Goal: Task Accomplishment & Management: Manage account settings

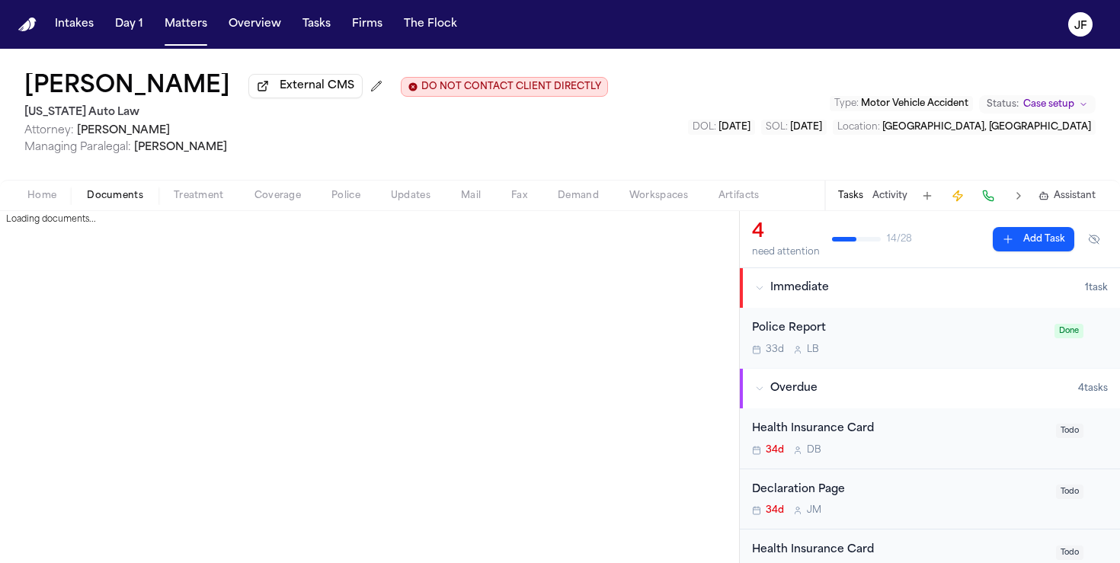
click at [103, 194] on span "Documents" at bounding box center [115, 196] width 56 height 12
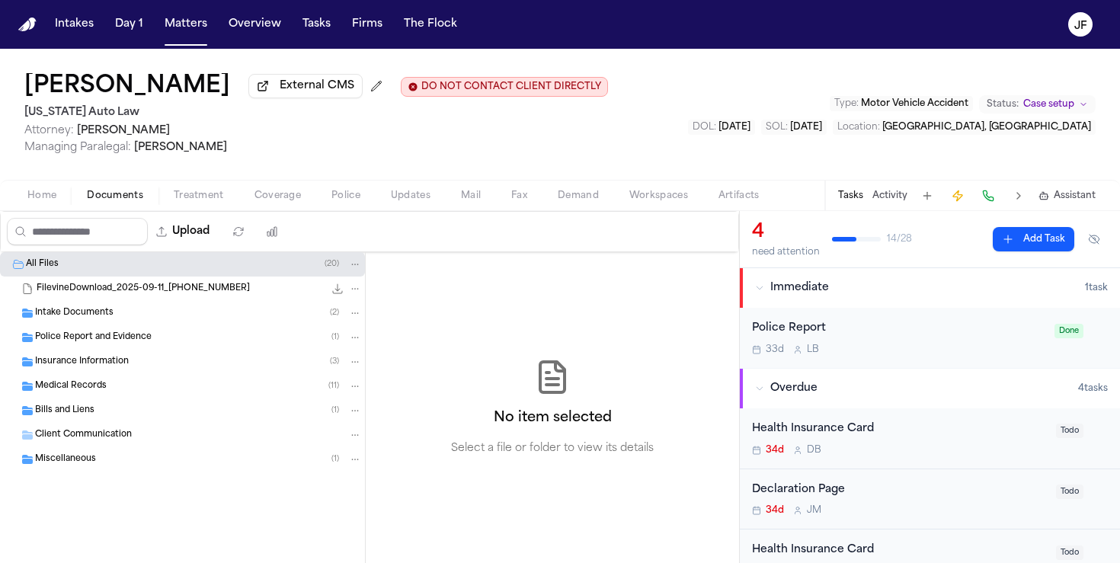
click at [156, 360] on div "Insurance Information ( 3 )" at bounding box center [198, 362] width 327 height 14
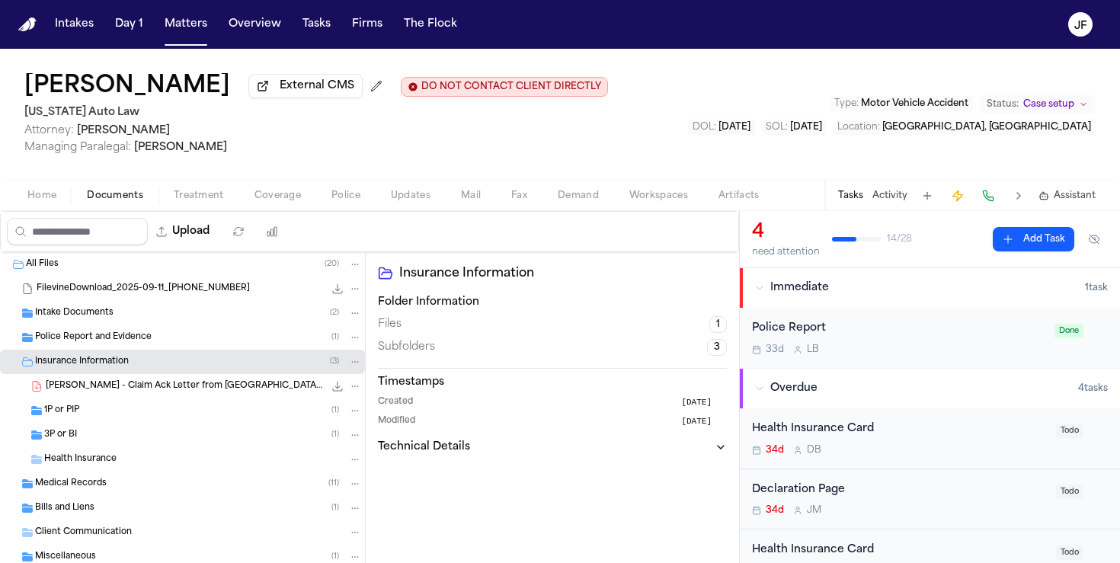
click at [146, 435] on div "3P or BI ( 1 )" at bounding box center [203, 435] width 318 height 14
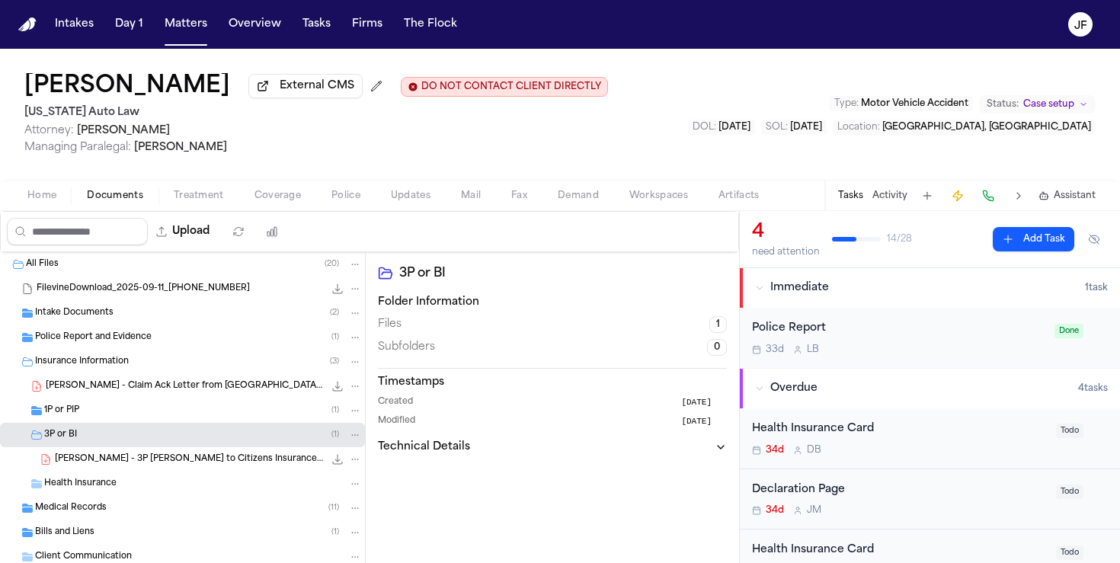
click at [150, 398] on div "[PERSON_NAME] - Claim Ack Letter from [GEOGRAPHIC_DATA] - [DATE] 979.3 KB • PDF" at bounding box center [182, 386] width 365 height 24
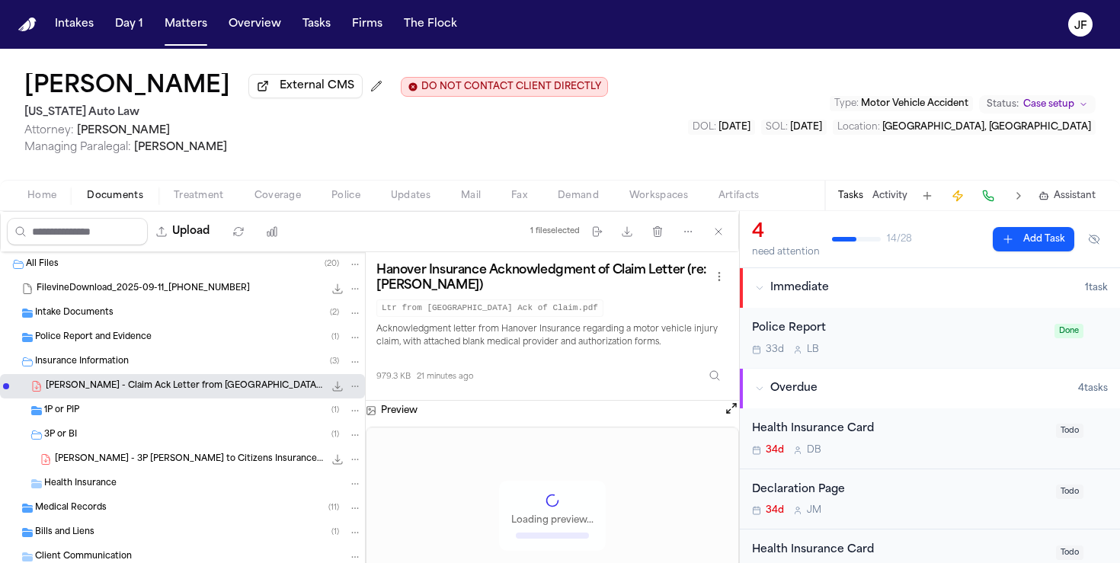
click at [149, 416] on div "1P or PIP ( 1 )" at bounding box center [203, 411] width 318 height 14
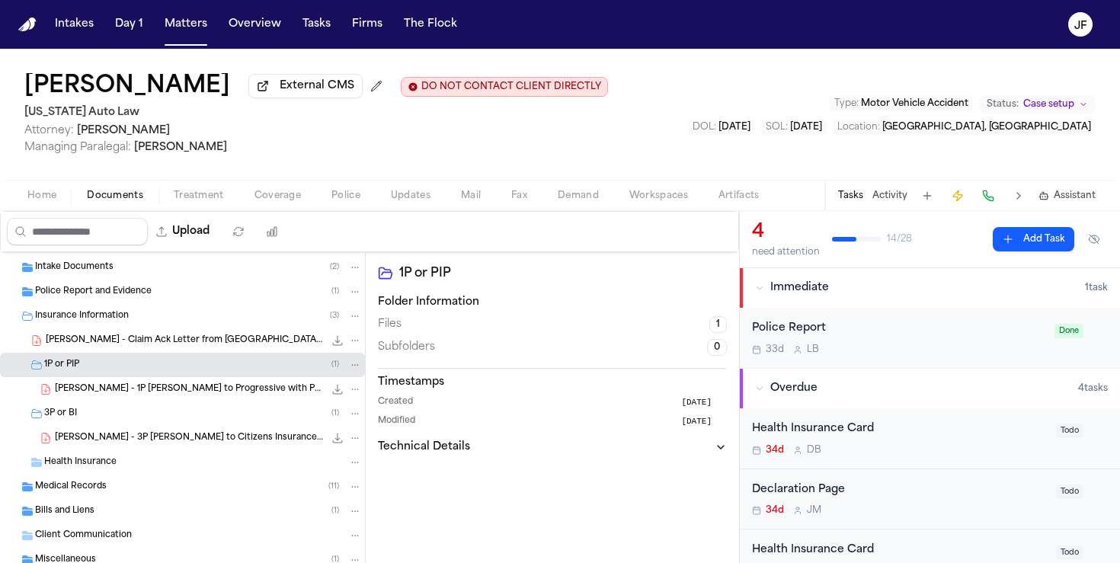
scroll to position [46, 0]
click at [187, 345] on span "[PERSON_NAME] - Claim Ack Letter from [GEOGRAPHIC_DATA] - [DATE]" at bounding box center [185, 340] width 278 height 13
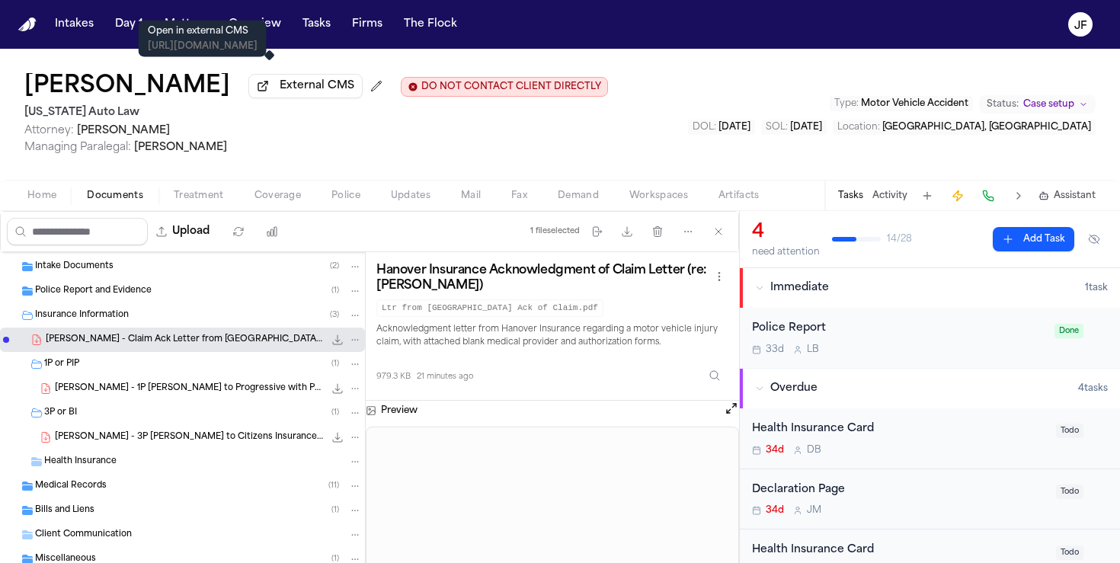
click at [280, 91] on span "External CMS" at bounding box center [317, 85] width 75 height 15
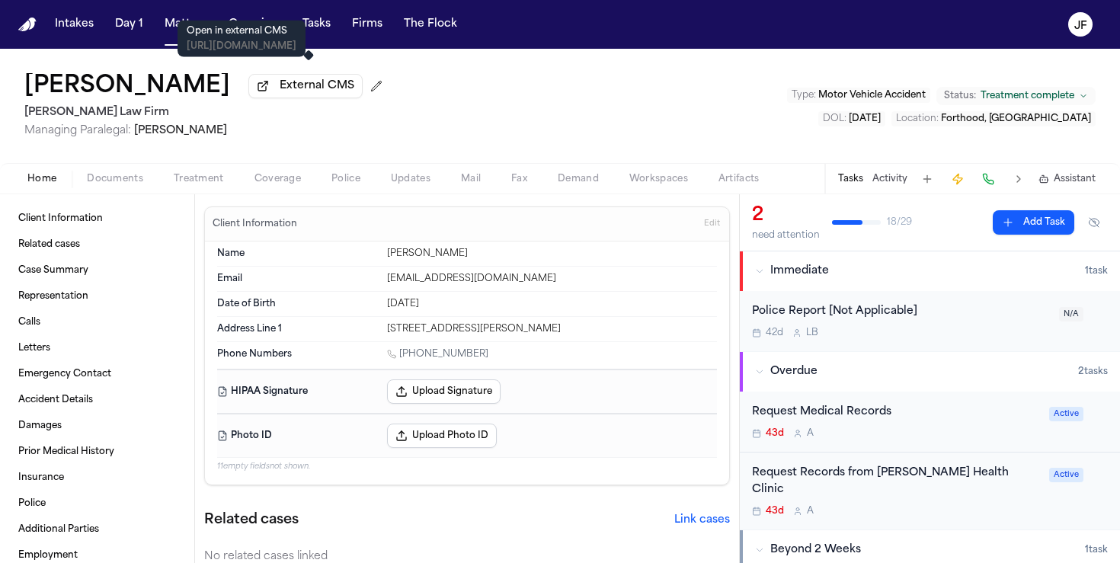
click at [284, 98] on button "External CMS" at bounding box center [305, 86] width 114 height 24
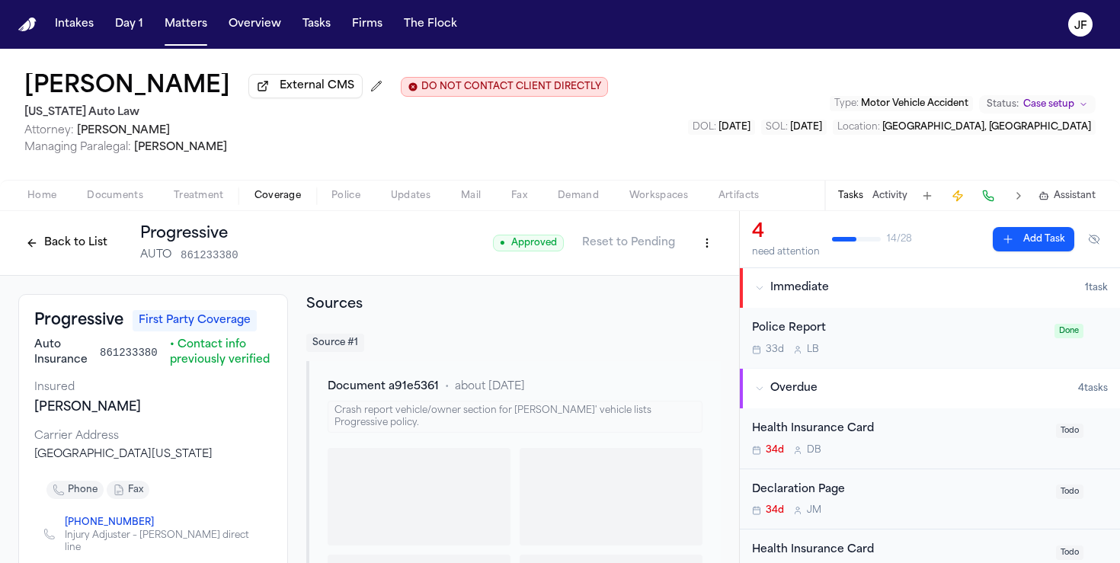
click at [286, 93] on span "External CMS" at bounding box center [317, 85] width 75 height 15
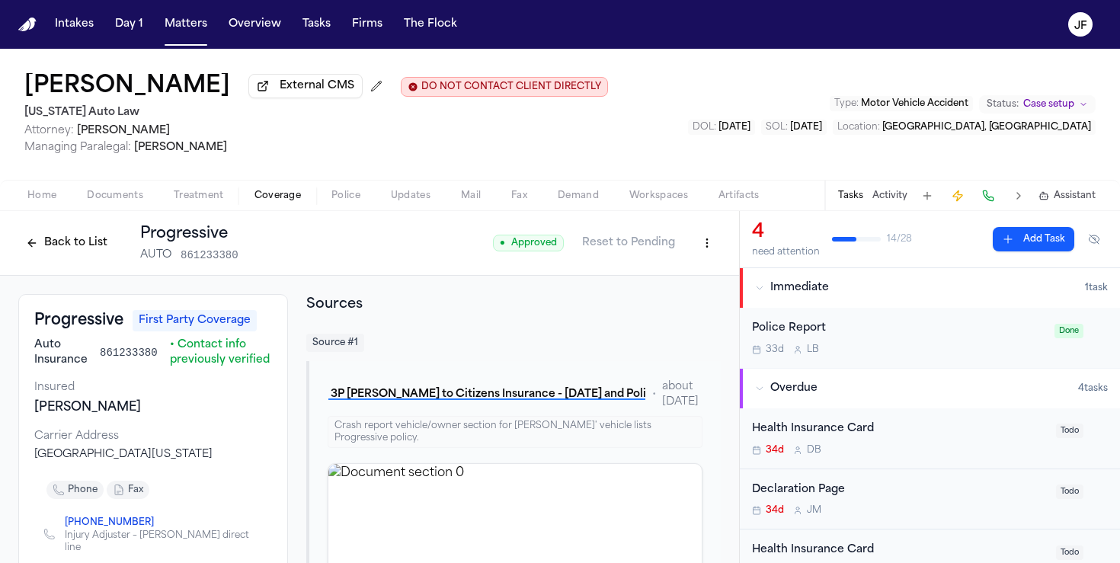
click at [82, 255] on button "Back to List" at bounding box center [66, 243] width 97 height 24
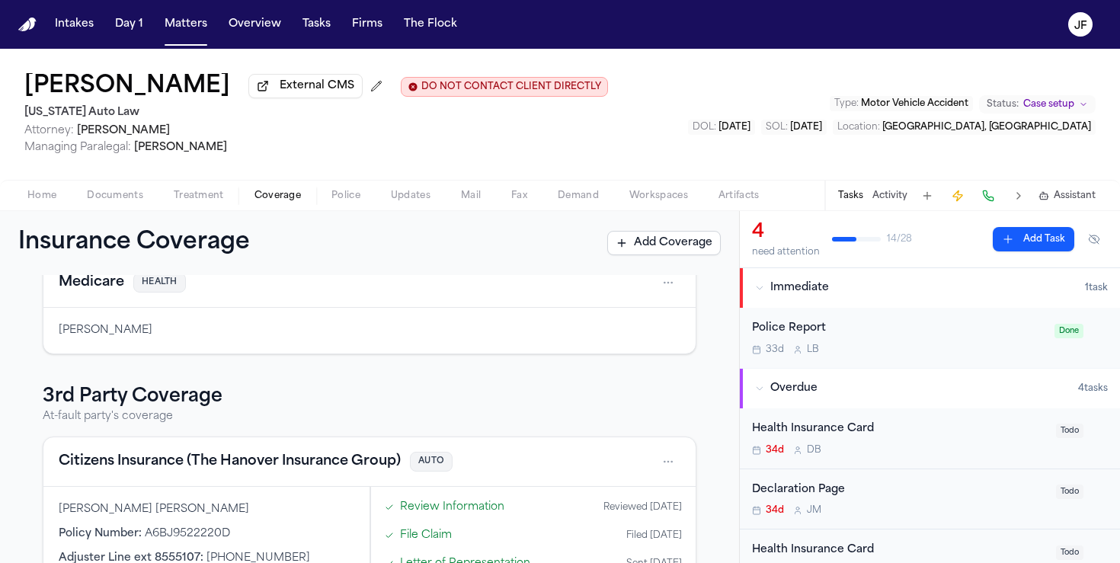
scroll to position [464, 0]
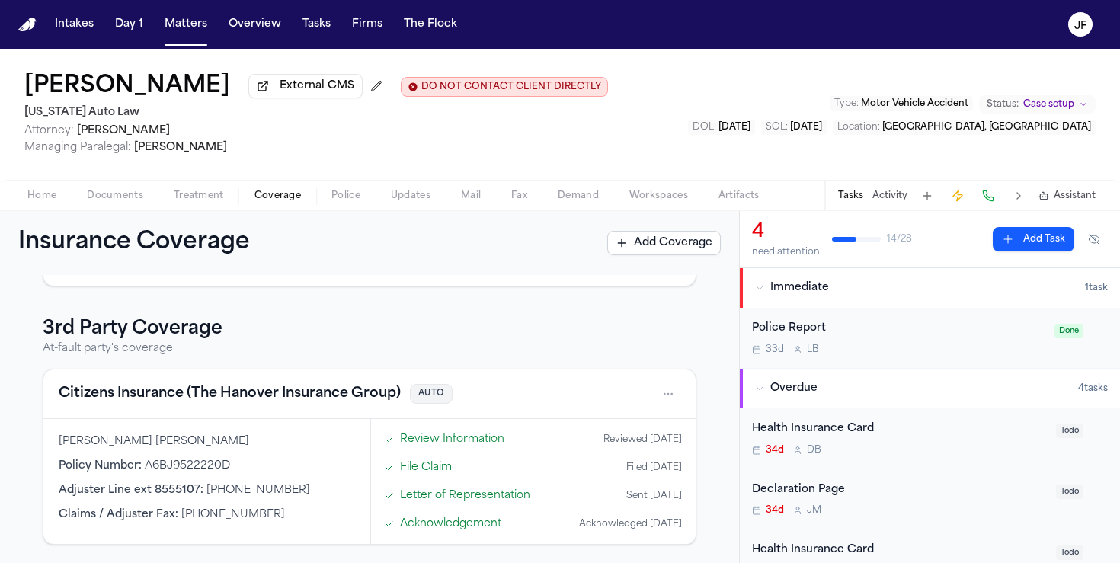
click at [168, 398] on button "Citizens Insurance (The Hanover Insurance Group)" at bounding box center [230, 393] width 342 height 21
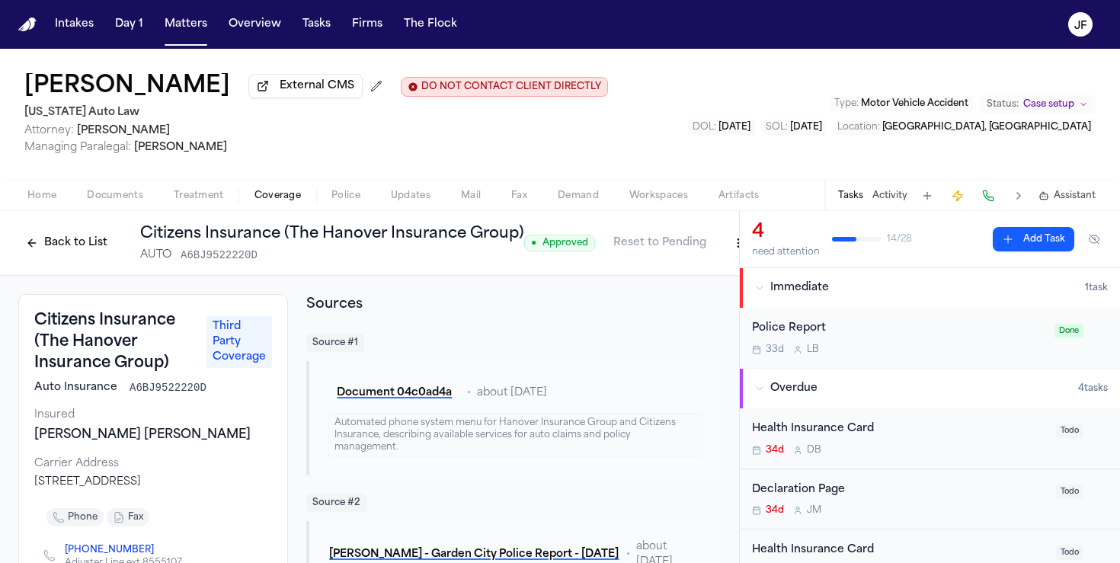
click at [91, 210] on div "Home Documents Treatment Coverage Police Updates Mail Fax Demand Workspaces Art…" at bounding box center [560, 195] width 1120 height 30
click at [95, 202] on span "Documents" at bounding box center [115, 196] width 56 height 12
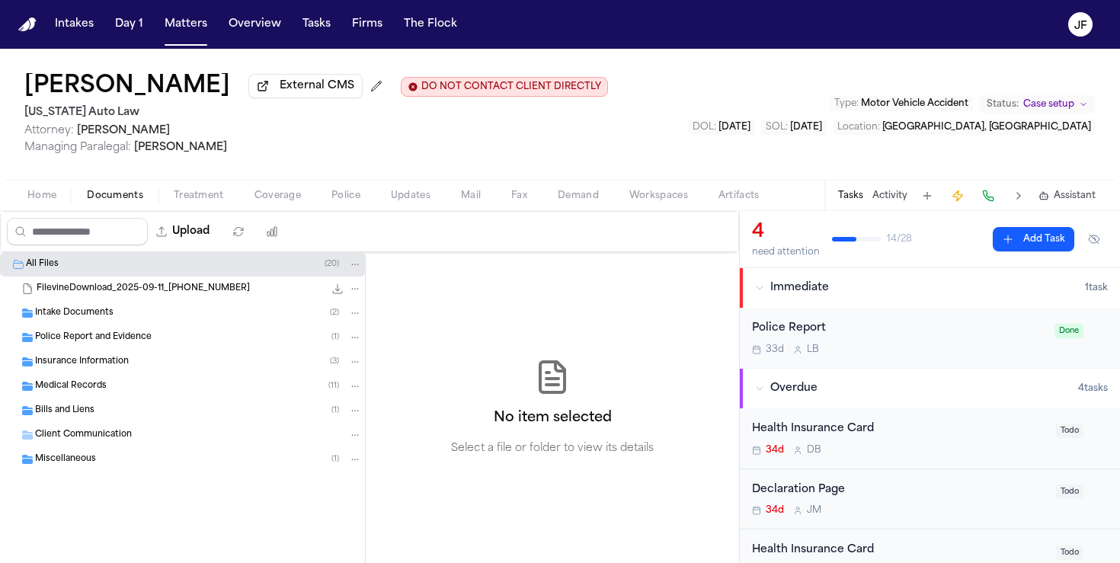
click at [90, 362] on span "Insurance Information" at bounding box center [82, 362] width 94 height 13
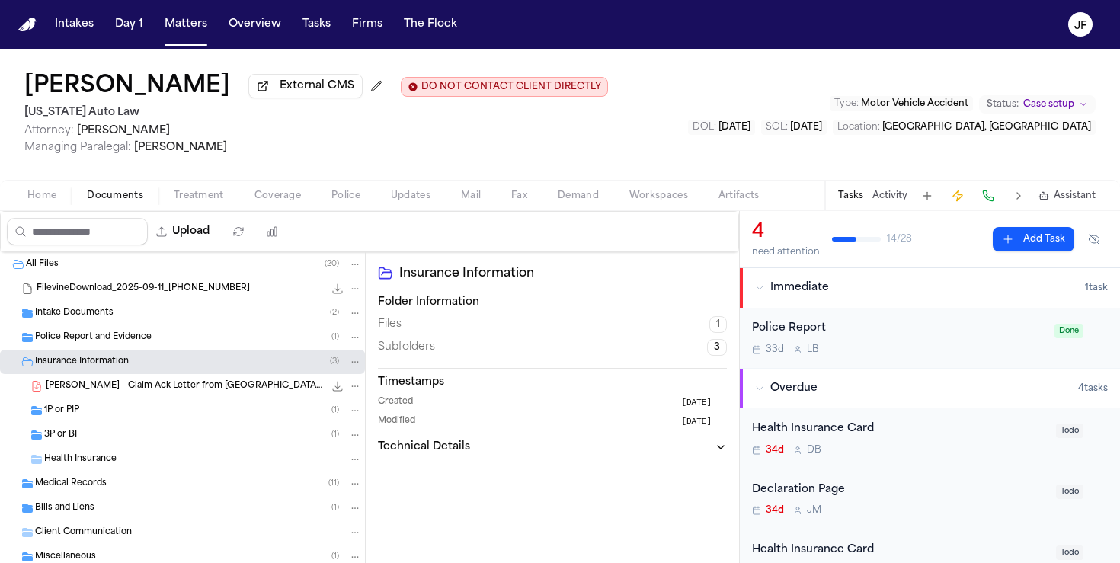
click at [90, 427] on div "3P or BI ( 1 )" at bounding box center [182, 435] width 365 height 24
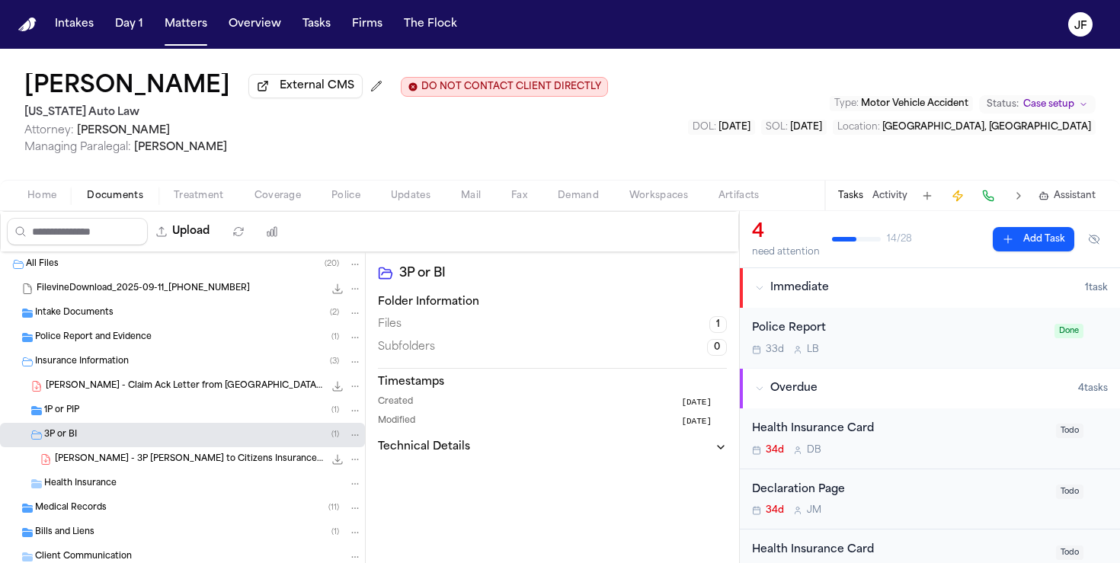
click at [90, 410] on div "1P or PIP ( 1 )" at bounding box center [203, 411] width 318 height 14
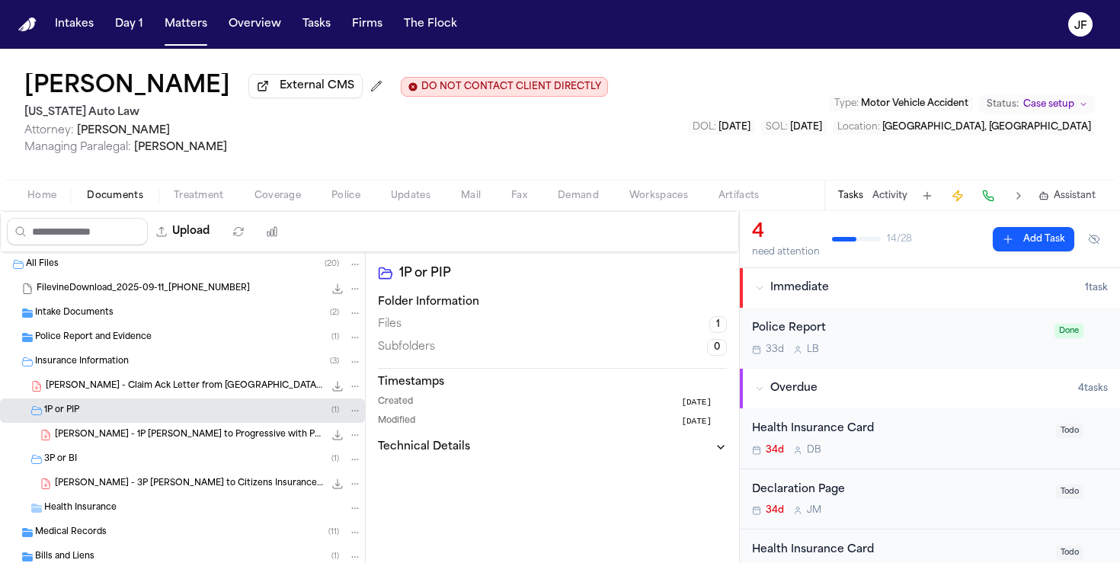
click at [96, 384] on span "[PERSON_NAME] - Claim Ack Letter from [GEOGRAPHIC_DATA] - [DATE]" at bounding box center [185, 386] width 278 height 13
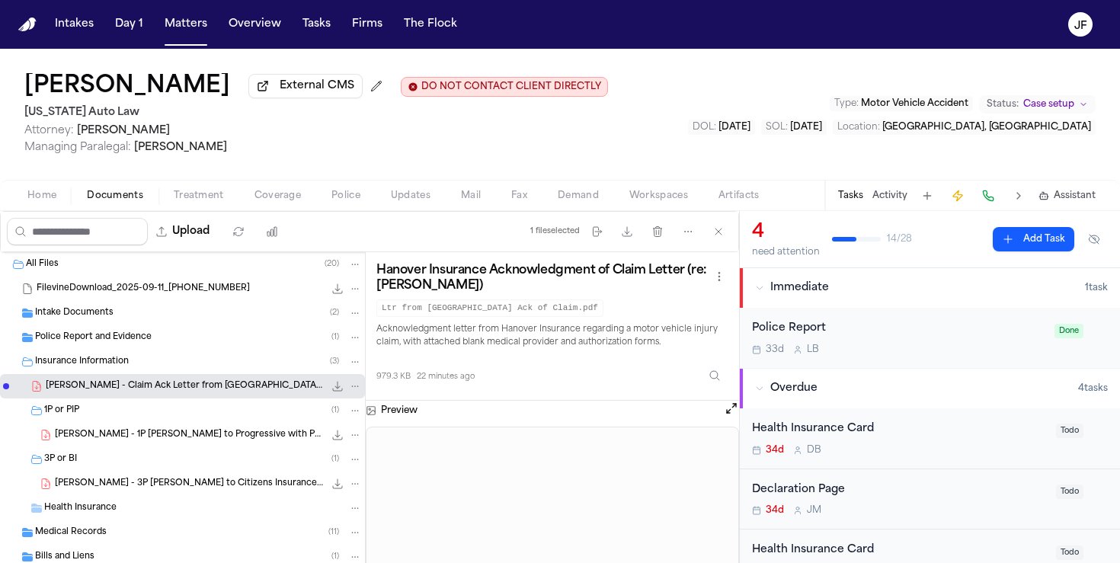
click at [349, 388] on button "File: D. Adams - Claim Ack Letter from Hanover - 9.19.25" at bounding box center [355, 386] width 14 height 14
click at [346, 445] on button "Move" at bounding box center [355, 447] width 104 height 27
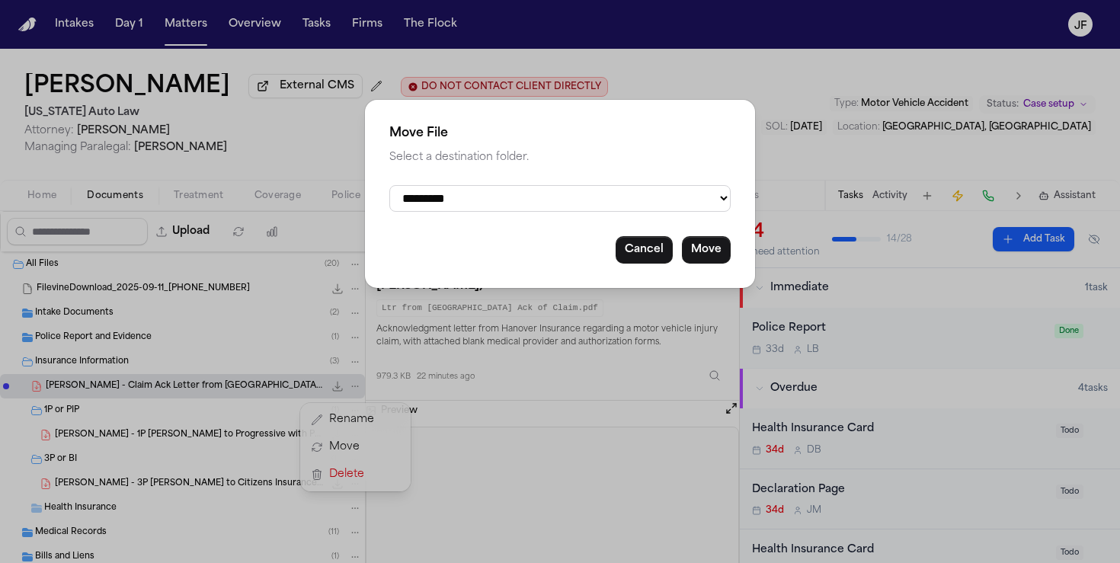
click at [503, 192] on select "**********" at bounding box center [559, 198] width 341 height 27
select select "**********"
click at [389, 185] on select "**********" at bounding box center [559, 198] width 341 height 27
click at [702, 261] on button "Move" at bounding box center [706, 249] width 49 height 27
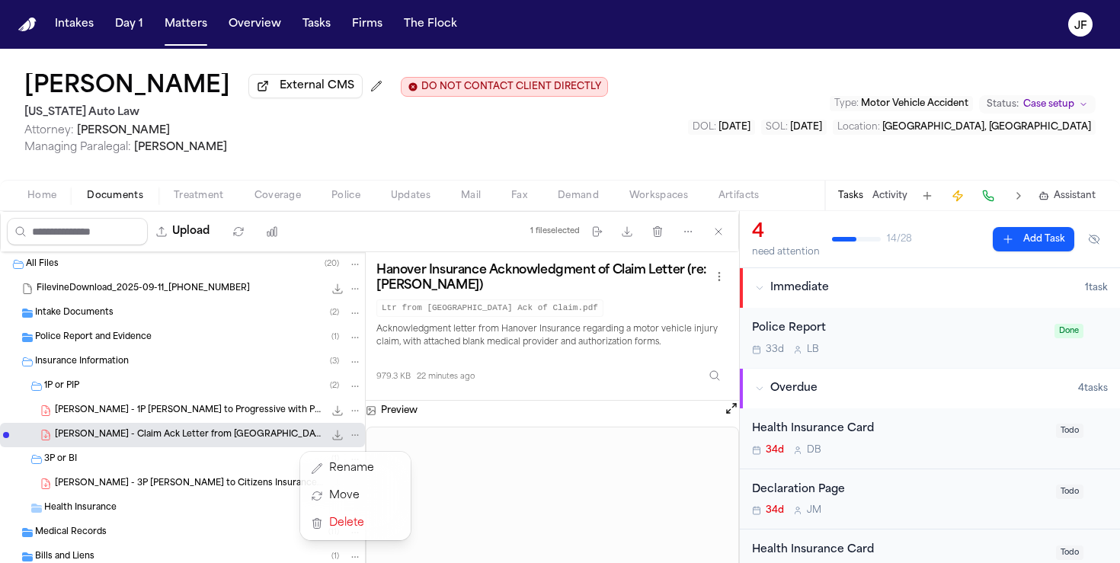
click at [253, 85] on div "[PERSON_NAME] External CMS DO NOT CONTACT CLIENT DIRECTLY DO NOT CONTACT [US_ST…" at bounding box center [560, 306] width 1120 height 514
click at [280, 94] on span "External CMS" at bounding box center [317, 85] width 75 height 15
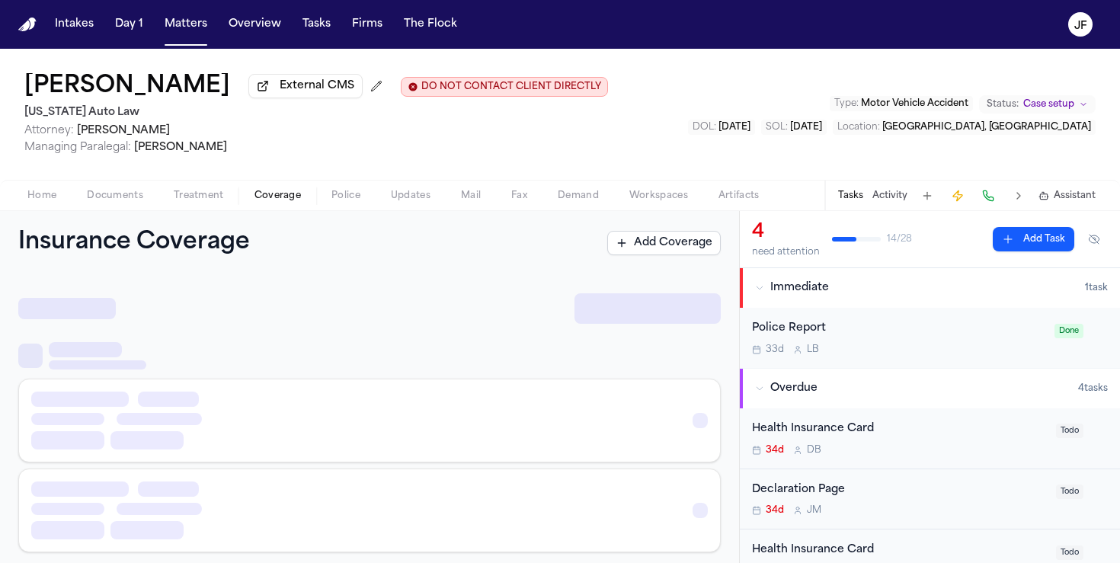
click at [295, 192] on span "Coverage" at bounding box center [277, 196] width 46 height 12
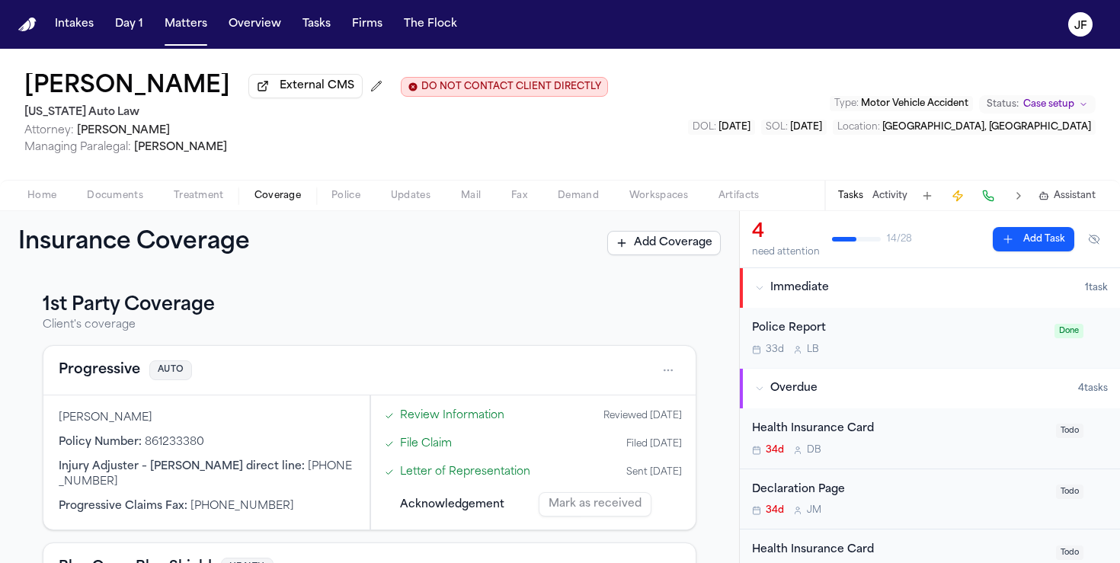
click at [101, 376] on button "Progressive" at bounding box center [100, 370] width 82 height 21
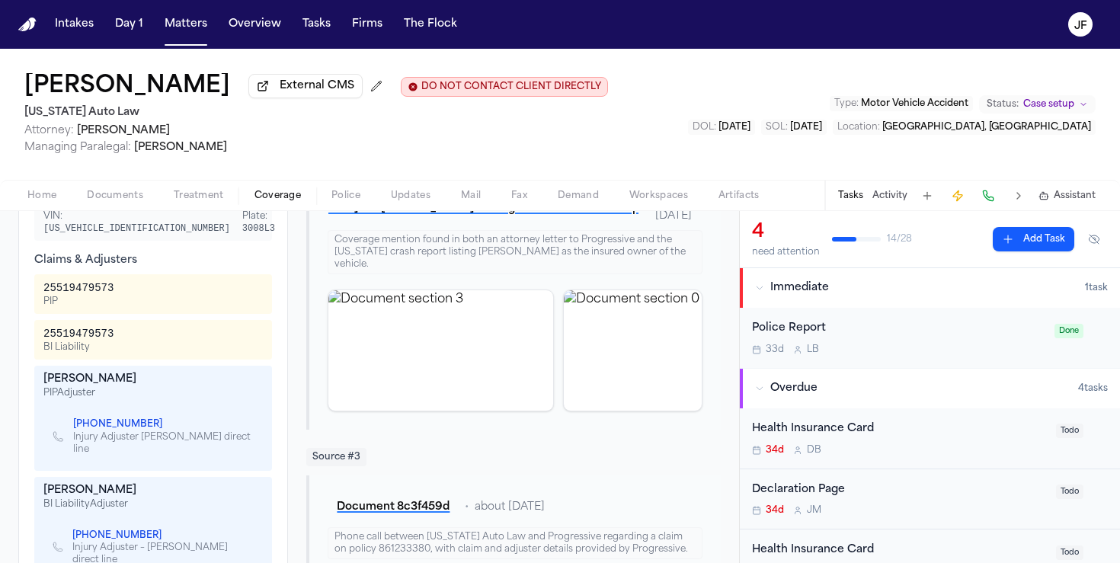
scroll to position [531, 0]
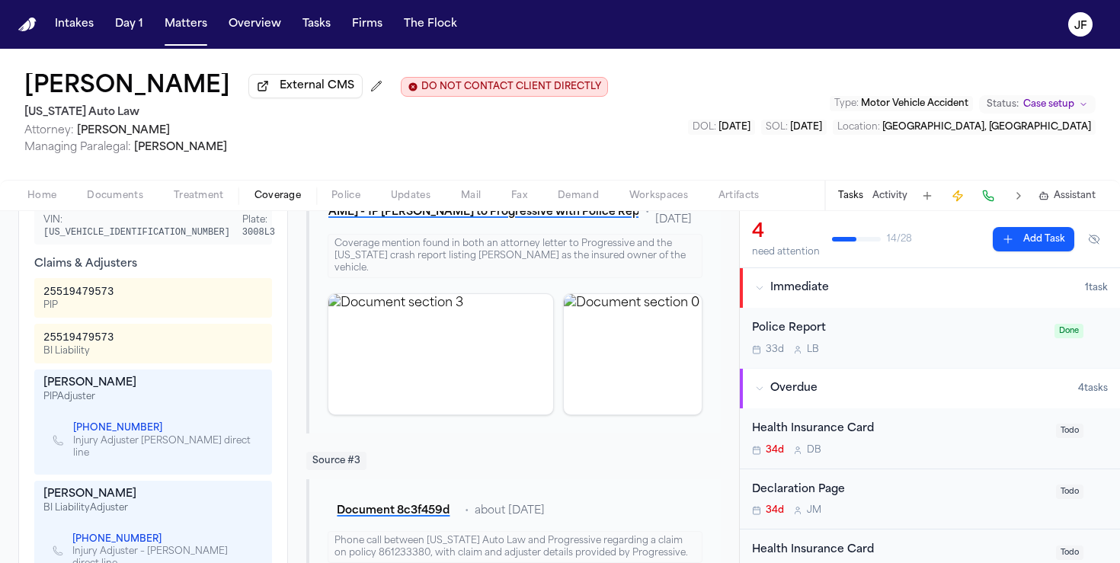
click at [123, 422] on link "[PHONE_NUMBER]" at bounding box center [117, 428] width 89 height 12
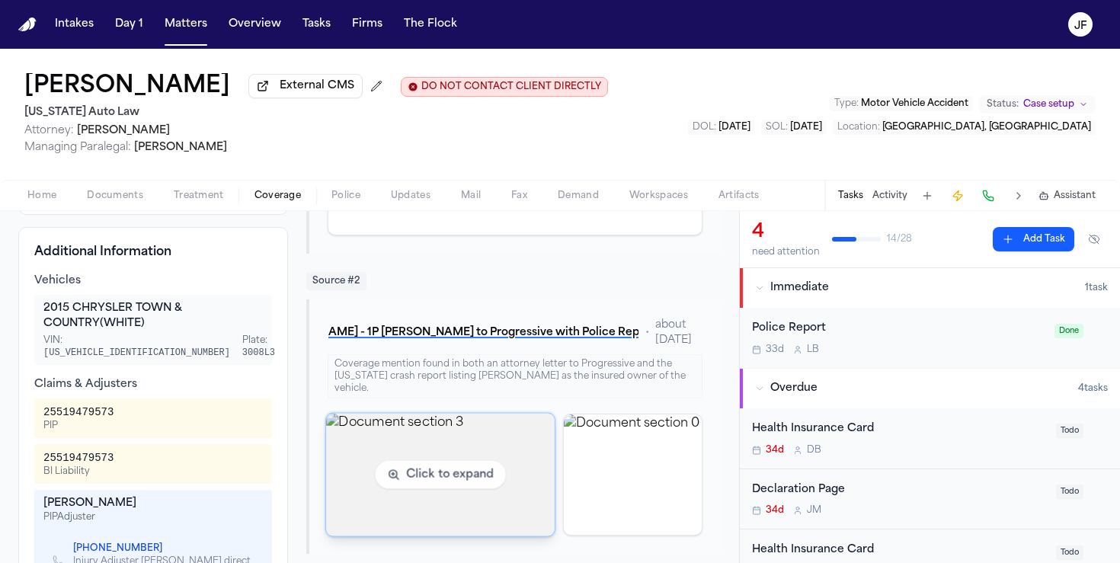
scroll to position [0, 0]
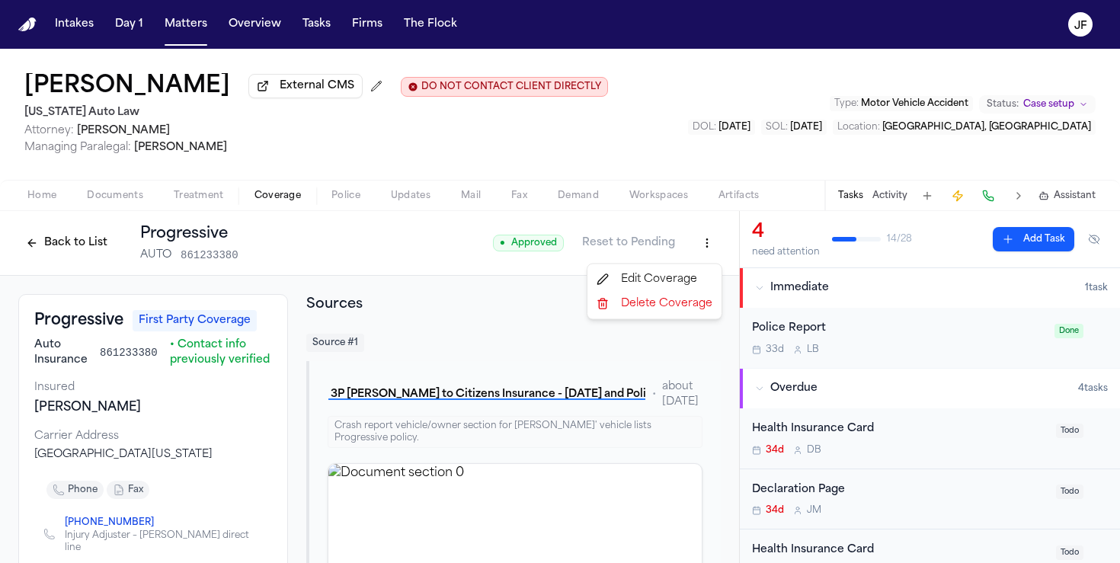
click at [706, 255] on html "Intakes Day 1 Matters Overview Tasks Firms The [PERSON_NAME] [PERSON_NAME] Exte…" at bounding box center [560, 281] width 1120 height 563
click at [680, 280] on div "Edit Coverage" at bounding box center [654, 279] width 128 height 24
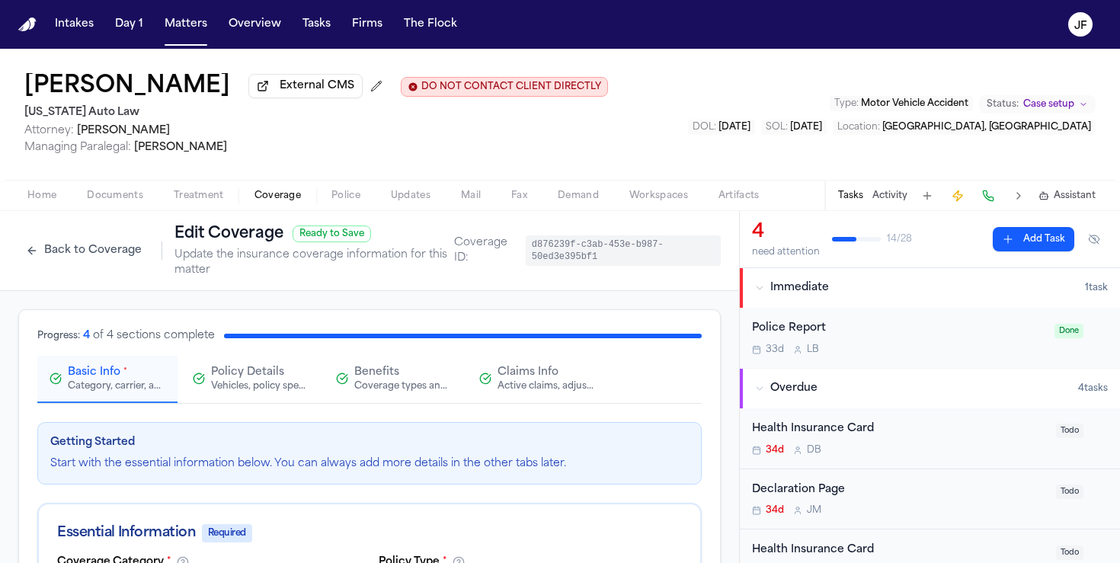
scroll to position [33, 0]
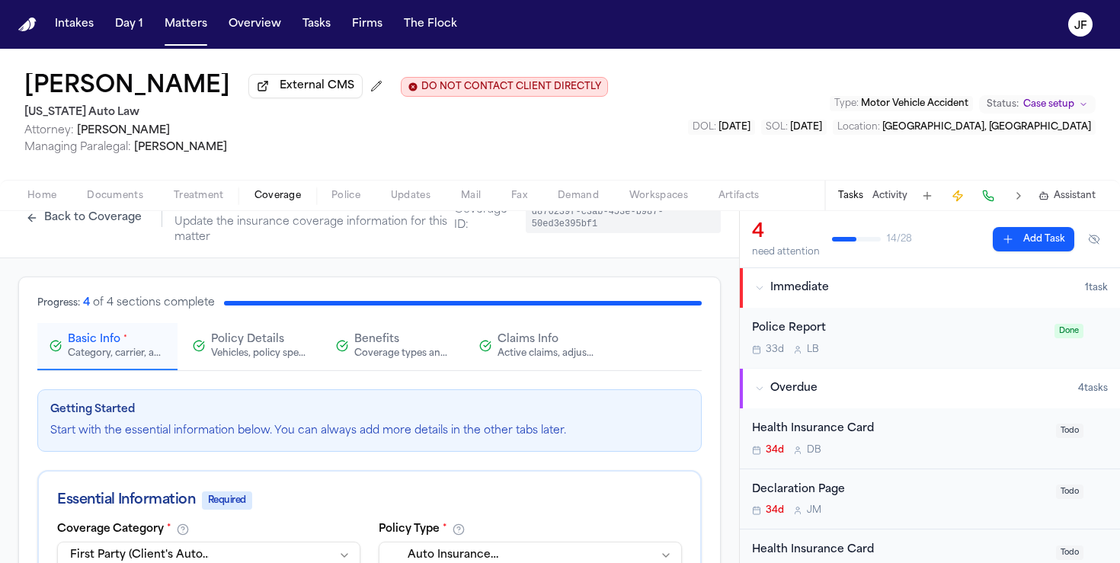
click at [524, 347] on span "Claims Info" at bounding box center [528, 339] width 61 height 15
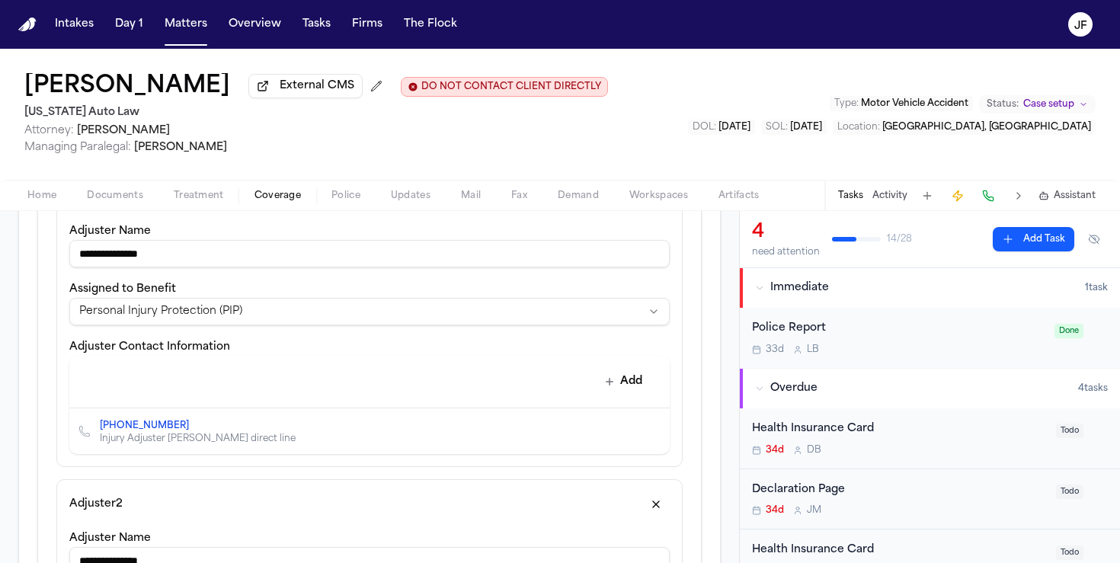
scroll to position [623, 0]
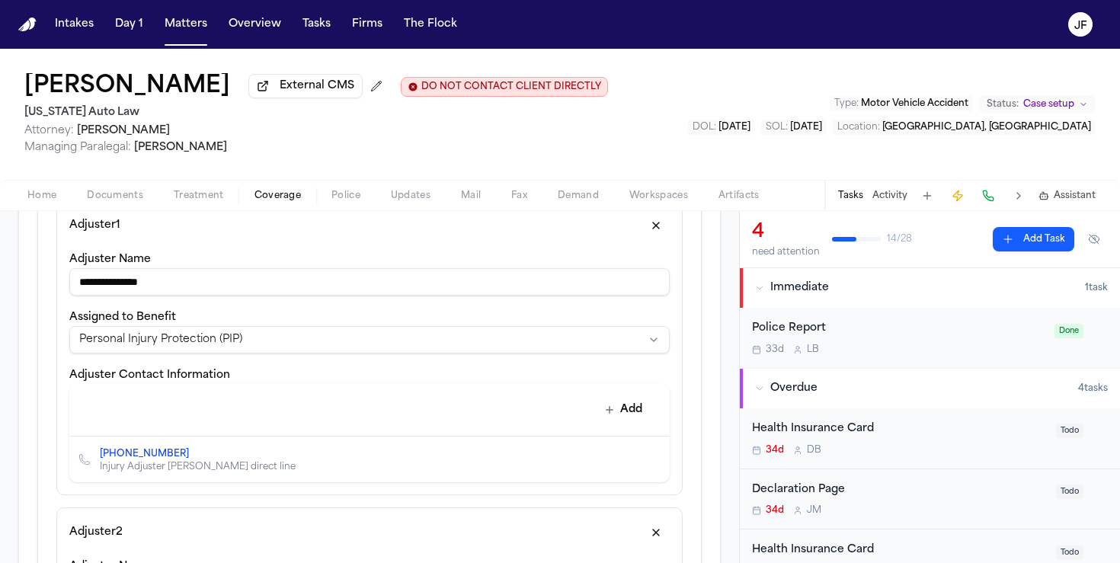
click at [194, 288] on input "**********" at bounding box center [369, 281] width 600 height 27
type input "**********"
click at [619, 398] on div "Add" at bounding box center [363, 408] width 576 height 30
click at [619, 406] on button "Add" at bounding box center [624, 409] width 56 height 27
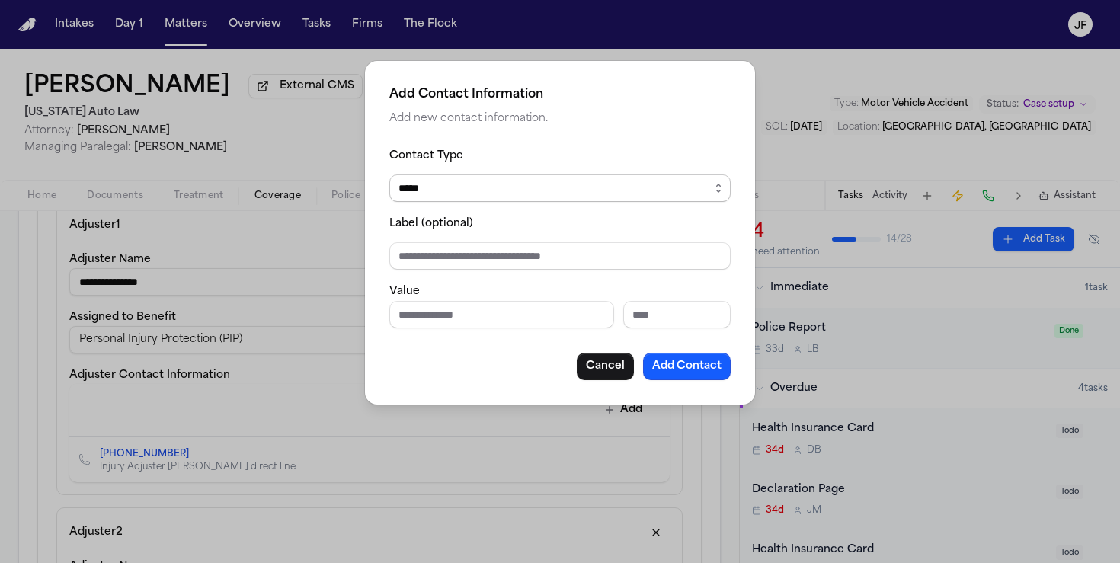
click at [553, 181] on select "***** ***** ******* *** *****" at bounding box center [559, 187] width 341 height 27
select select "*****"
click at [389, 174] on select "***** ***** ******* *** *****" at bounding box center [559, 187] width 341 height 27
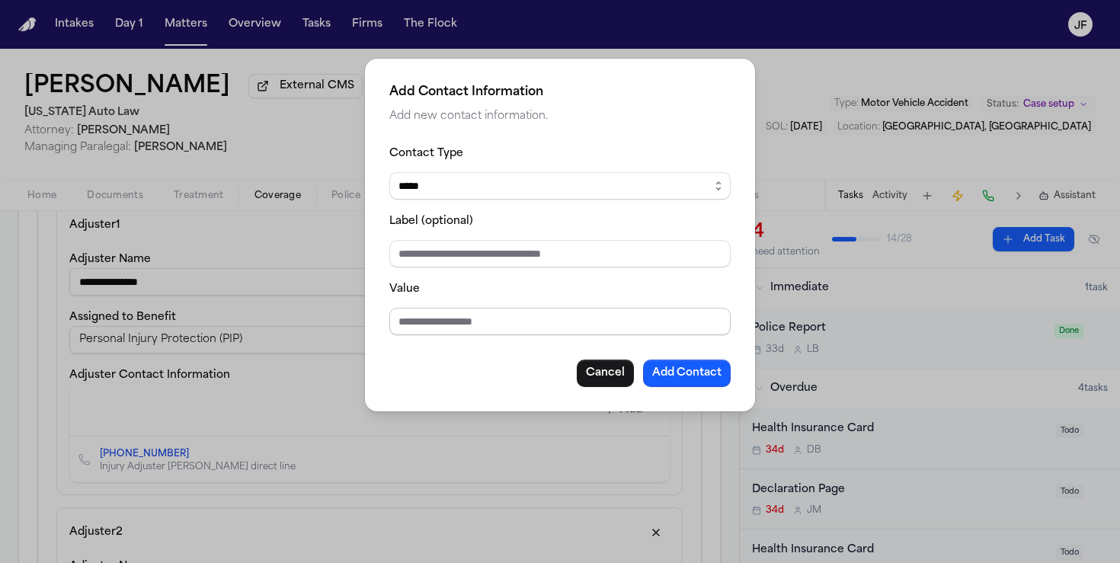
click at [536, 325] on input "Value" at bounding box center [559, 321] width 341 height 27
type input "**********"
click at [654, 369] on button "Add Contact" at bounding box center [687, 373] width 88 height 27
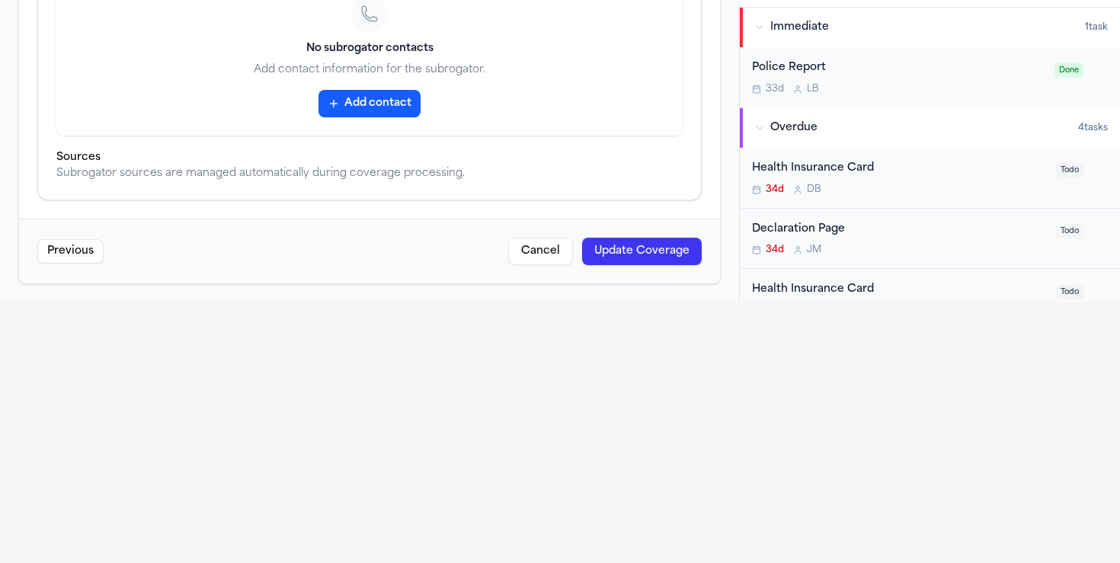
scroll to position [152, 0]
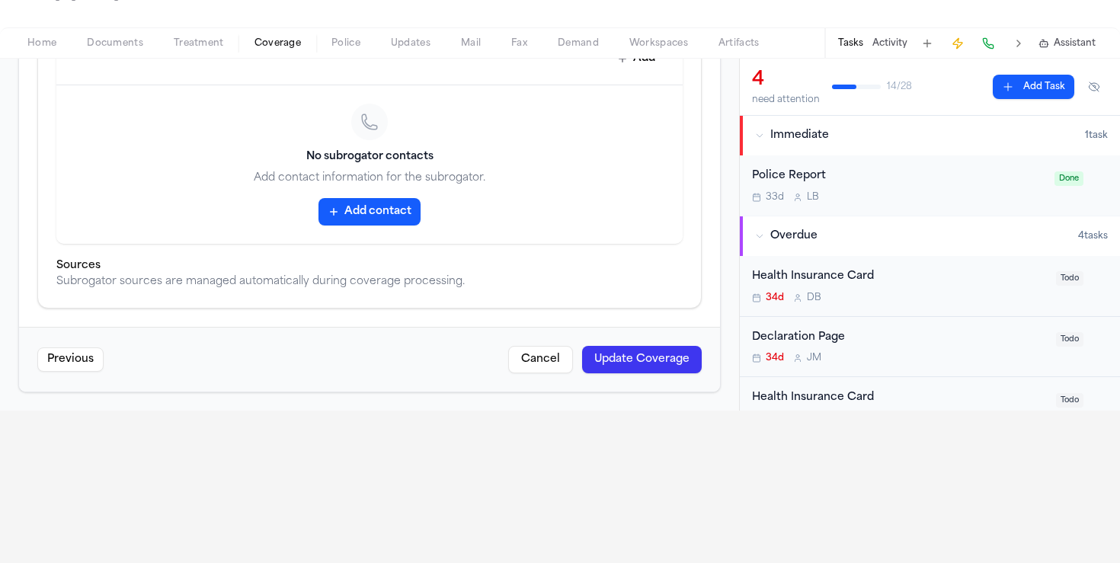
click at [643, 359] on button "Update Coverage" at bounding box center [642, 359] width 120 height 27
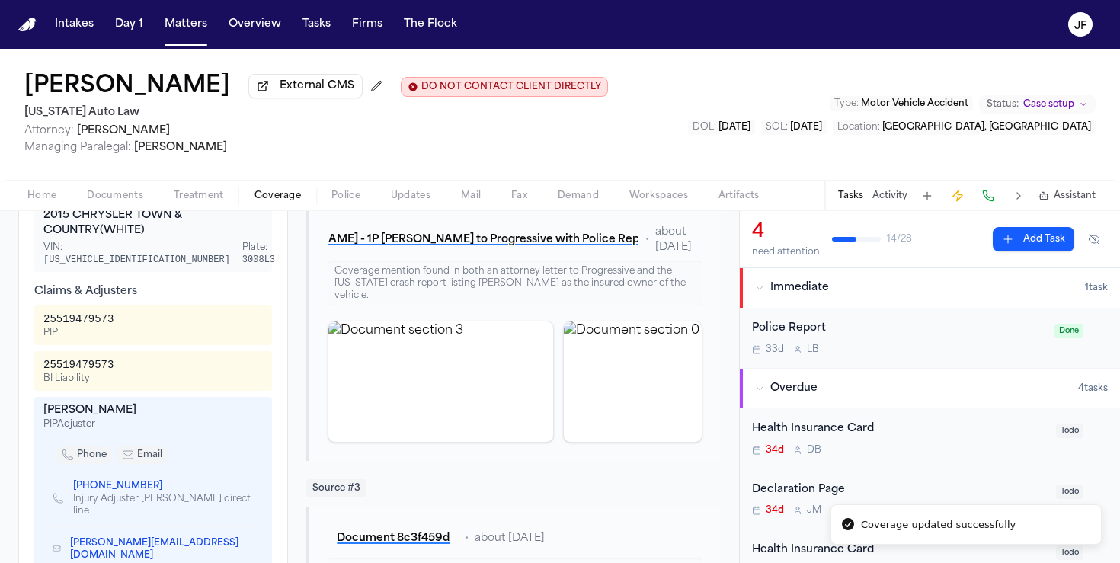
scroll to position [543, 0]
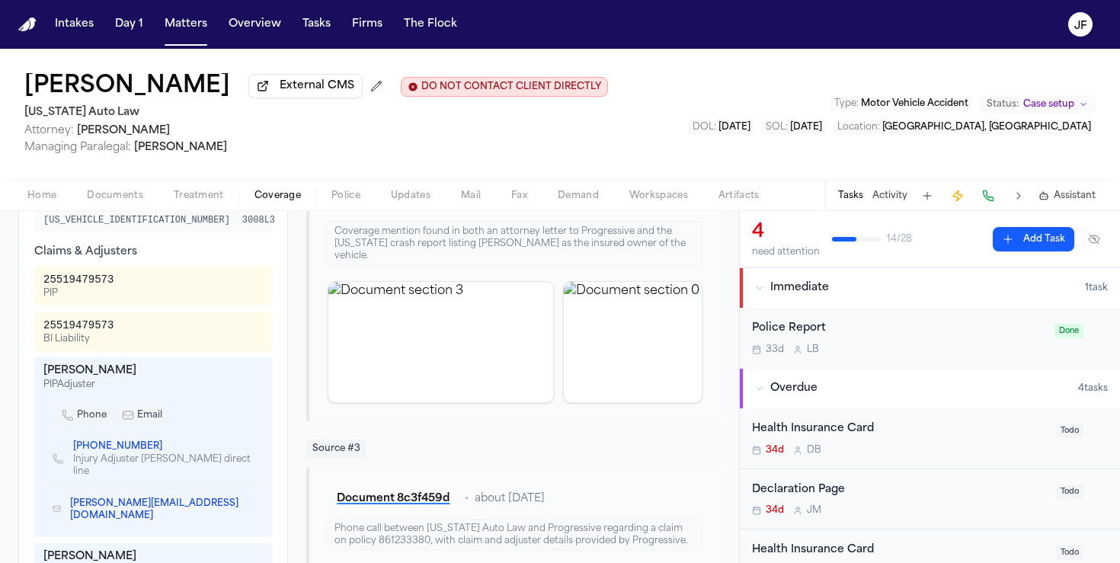
click at [247, 505] on icon "Copy to clipboard" at bounding box center [249, 508] width 5 height 7
drag, startPoint x: 69, startPoint y: 477, endPoint x: 242, endPoint y: 484, distance: 173.1
click at [242, 488] on div "[PERSON_NAME][EMAIL_ADDRESS][DOMAIN_NAME]" at bounding box center [152, 509] width 219 height 43
copy link "[PERSON_NAME][EMAIL_ADDRESS][DOMAIN_NAME]"
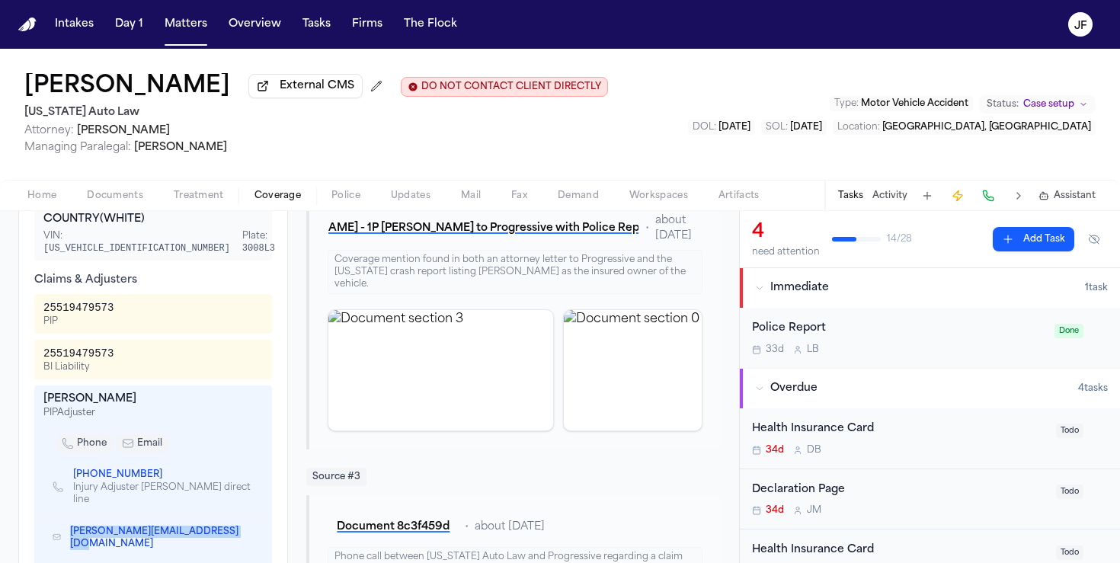
scroll to position [504, 0]
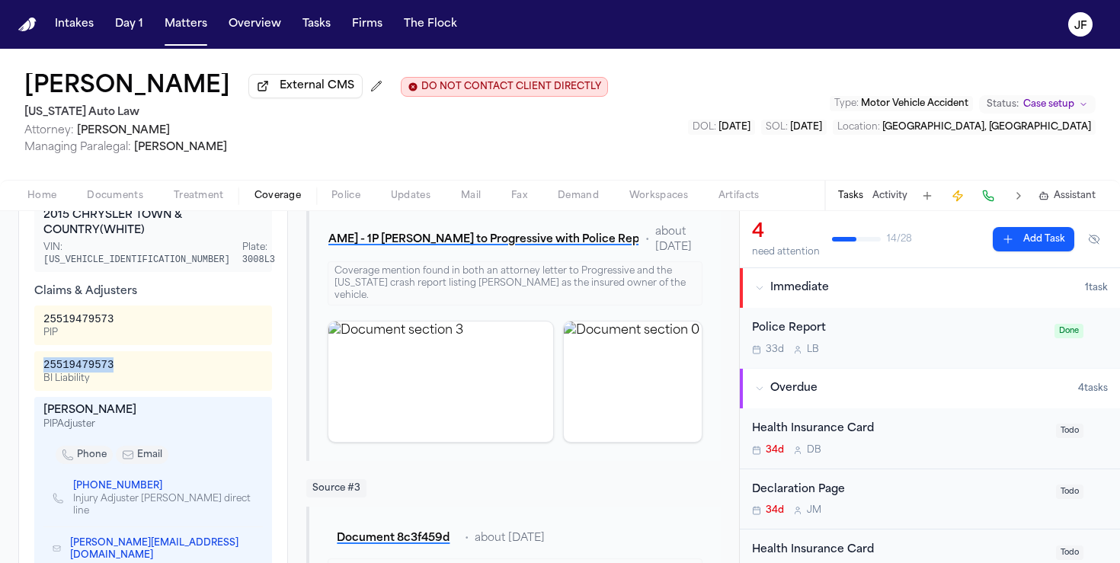
drag, startPoint x: 120, startPoint y: 345, endPoint x: 43, endPoint y: 342, distance: 77.0
click at [43, 357] on div "25519479573 BI Liability" at bounding box center [152, 370] width 219 height 27
copy div "25519479573"
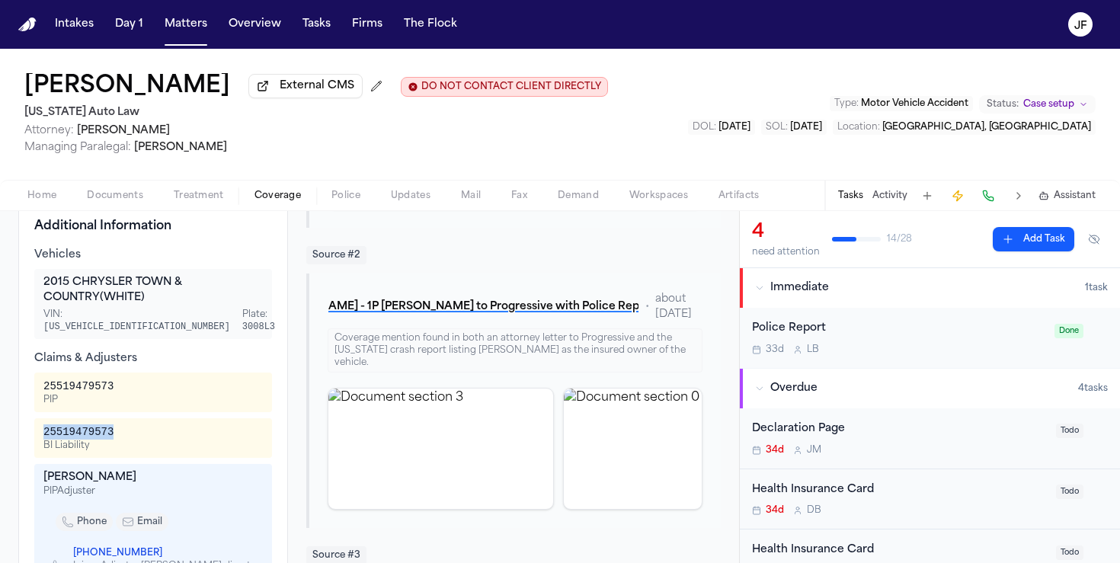
scroll to position [11, 0]
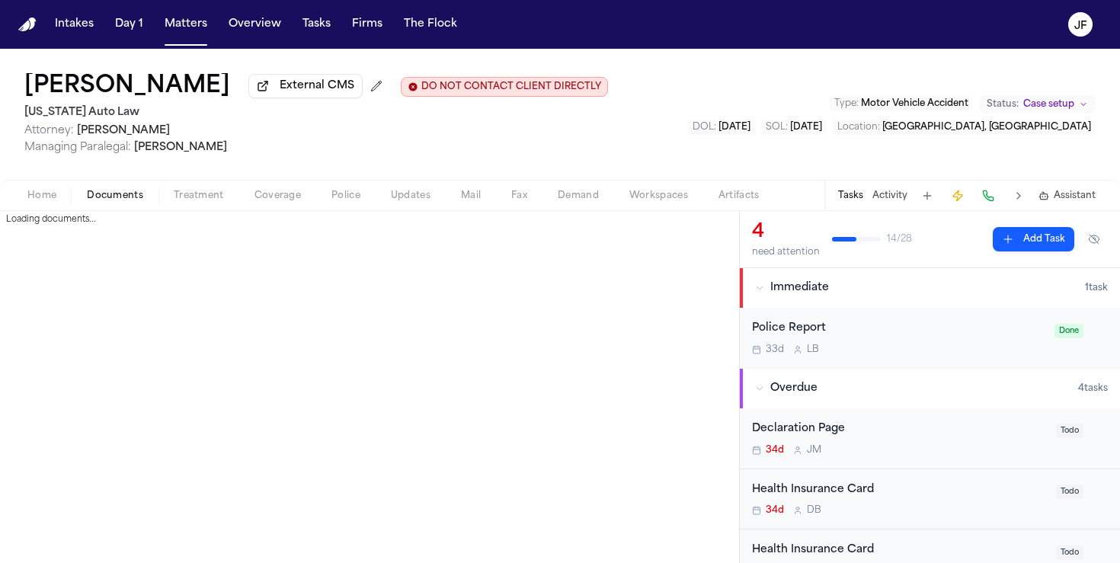
click at [103, 194] on span "Documents" at bounding box center [115, 196] width 56 height 12
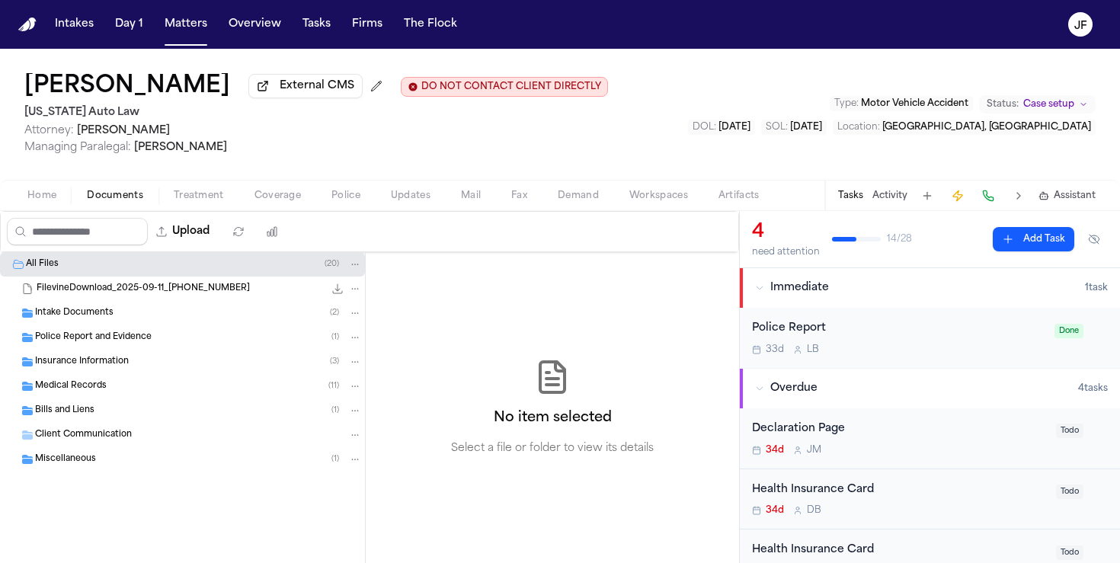
click at [67, 374] on div "Insurance Information ( 3 )" at bounding box center [182, 362] width 365 height 24
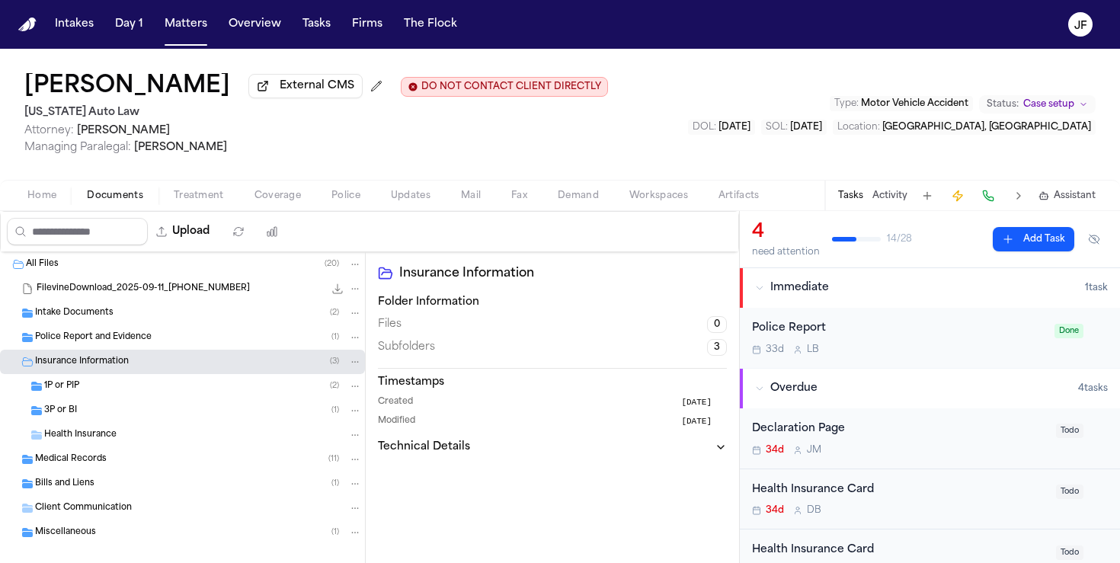
click at [83, 393] on div "1P or PIP ( 2 )" at bounding box center [203, 386] width 318 height 14
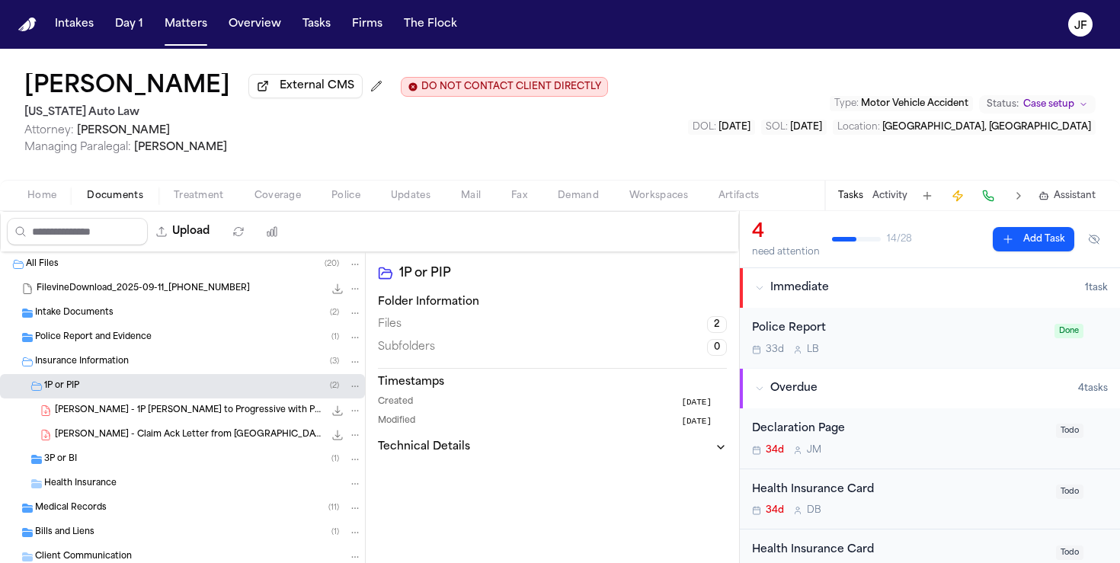
click at [260, 435] on span "[PERSON_NAME] - Claim Ack Letter from [GEOGRAPHIC_DATA] - [DATE]" at bounding box center [189, 435] width 269 height 13
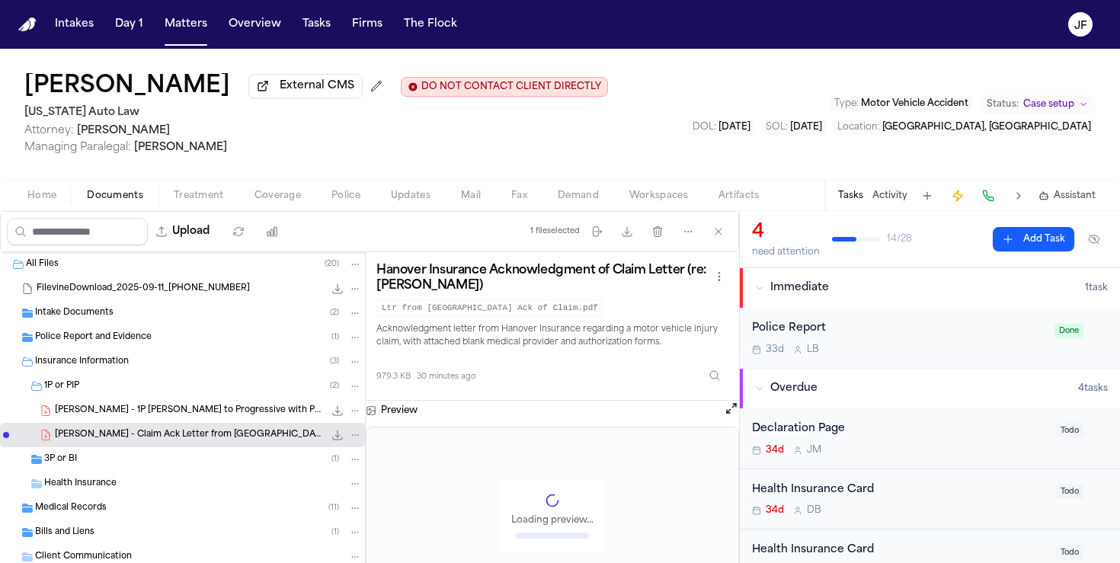
click at [147, 462] on div "3P or BI ( 1 )" at bounding box center [203, 460] width 318 height 14
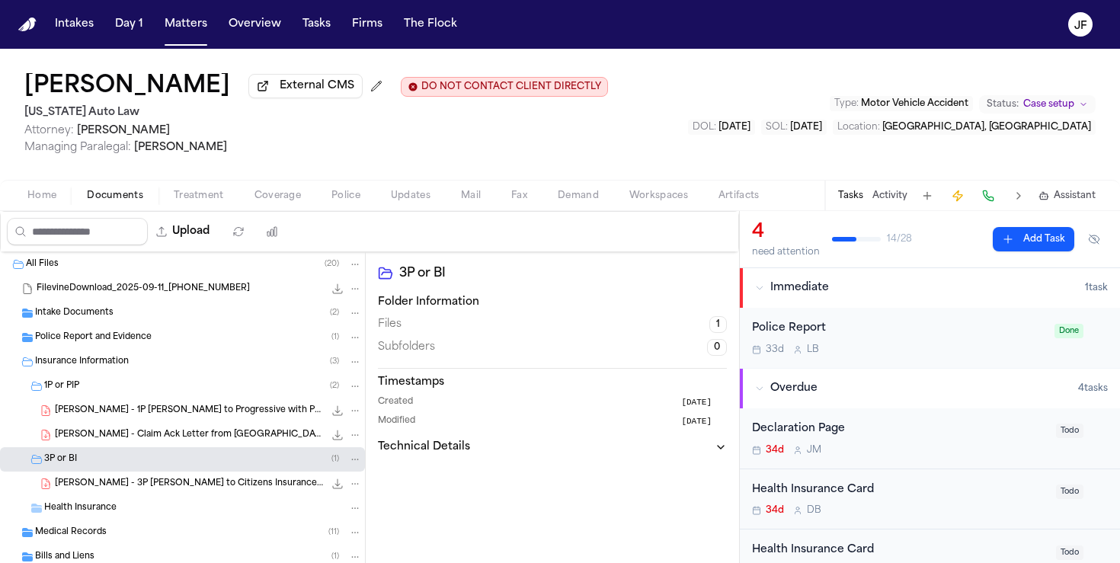
click at [361, 437] on div "[PERSON_NAME] - Claim Ack Letter from [GEOGRAPHIC_DATA] - [DATE] 979.3 KB • PDF" at bounding box center [182, 435] width 365 height 24
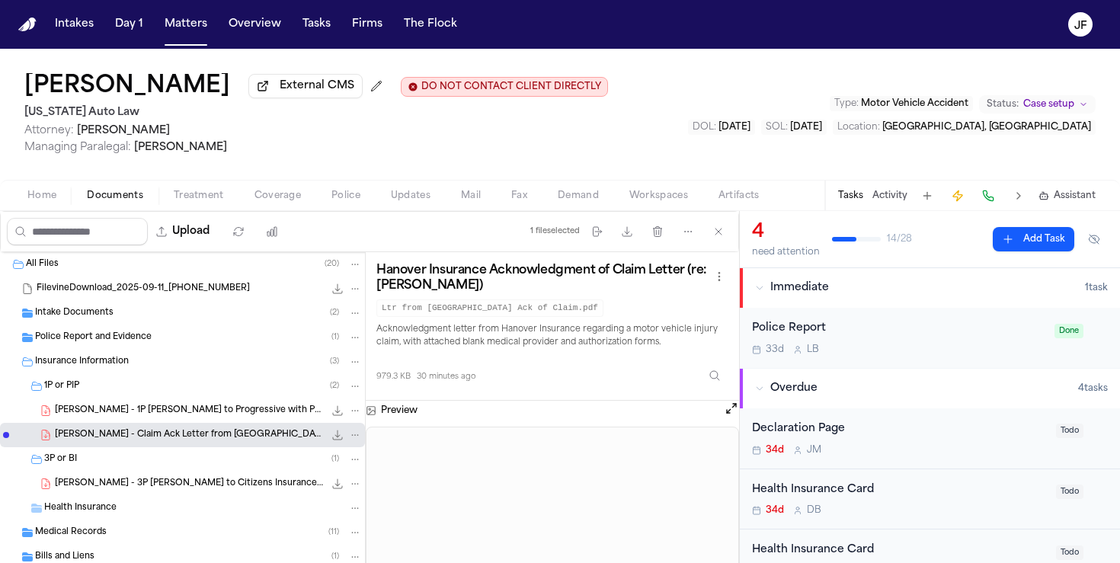
click at [350, 437] on icon "File: D. Adams - Claim Ack Letter from Hanover - 9.19.25" at bounding box center [355, 435] width 11 height 11
click at [328, 489] on button "Move" at bounding box center [355, 495] width 104 height 27
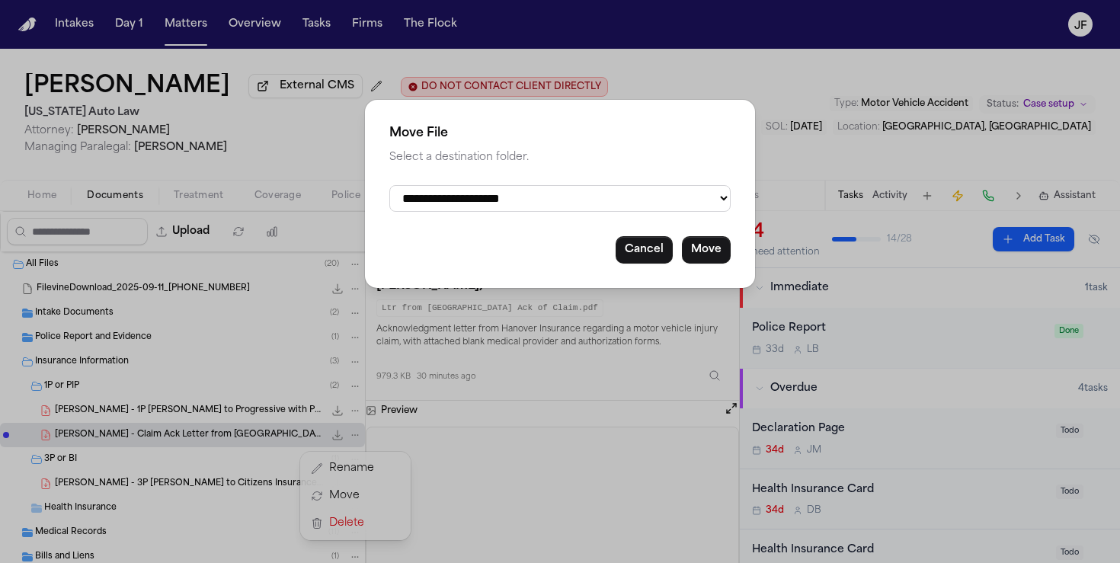
click at [475, 200] on select "**********" at bounding box center [559, 198] width 341 height 27
select select "**********"
click at [389, 185] on select "**********" at bounding box center [559, 198] width 341 height 27
click at [700, 257] on button "Move" at bounding box center [706, 249] width 49 height 27
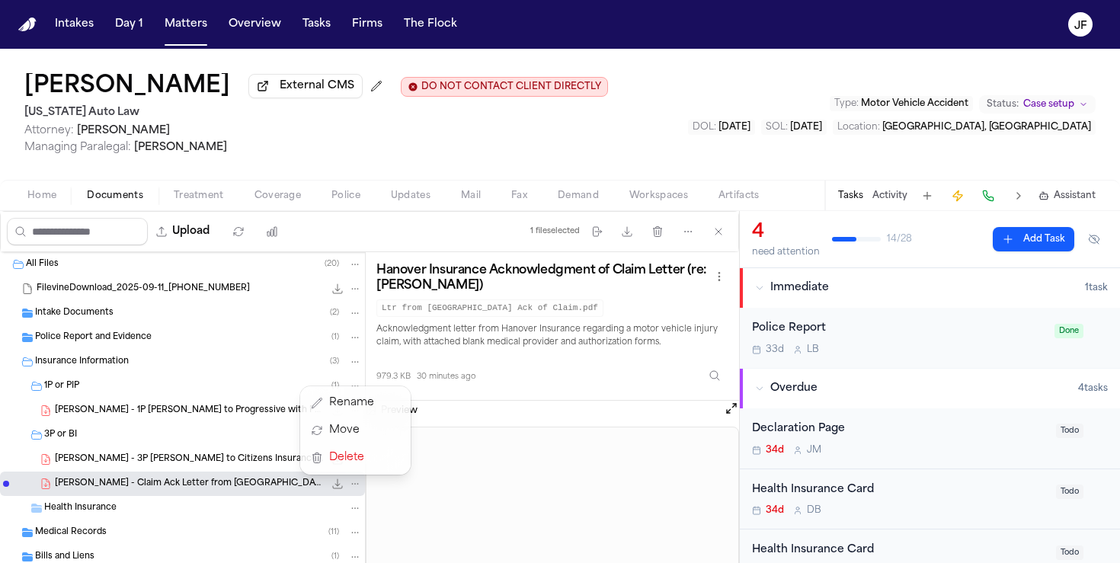
click at [202, 409] on div "All Files ( 20 ) FilevineDownload_2025-09-11_[PHONE_NUMBER] 121.0 MB Intake Doc…" at bounding box center [182, 473] width 365 height 442
click at [202, 409] on span "[PERSON_NAME] - 1P [PERSON_NAME] to Progressive with Police Report - [DATE]" at bounding box center [189, 411] width 269 height 13
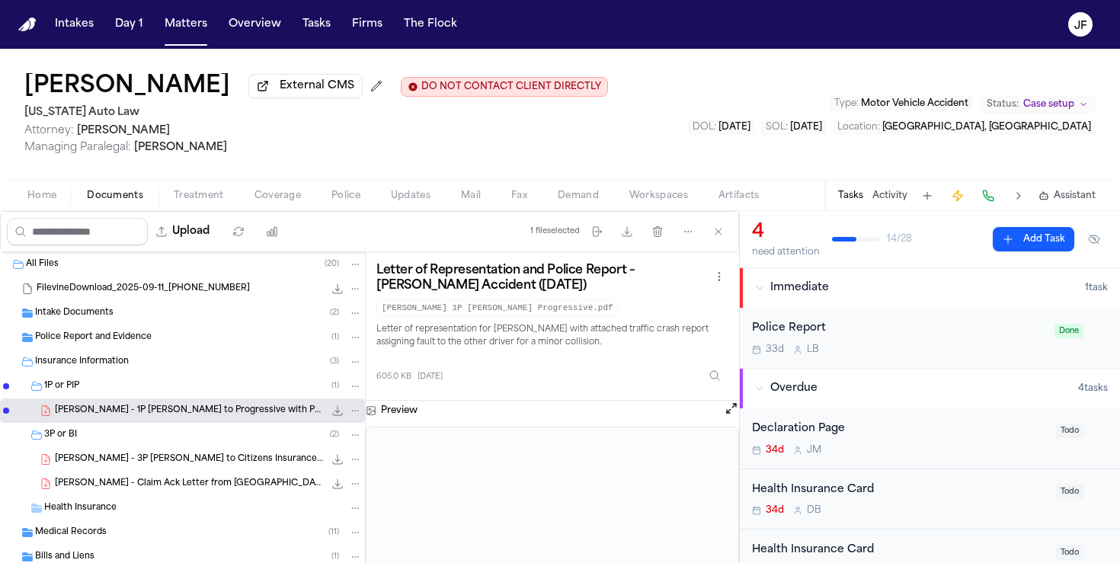
click at [338, 414] on icon "File: D. Adams - 1P LOR to Progressive with Police Report - 9.10.25" at bounding box center [338, 411] width 10 height 10
click at [173, 27] on button "Matters" at bounding box center [185, 24] width 55 height 27
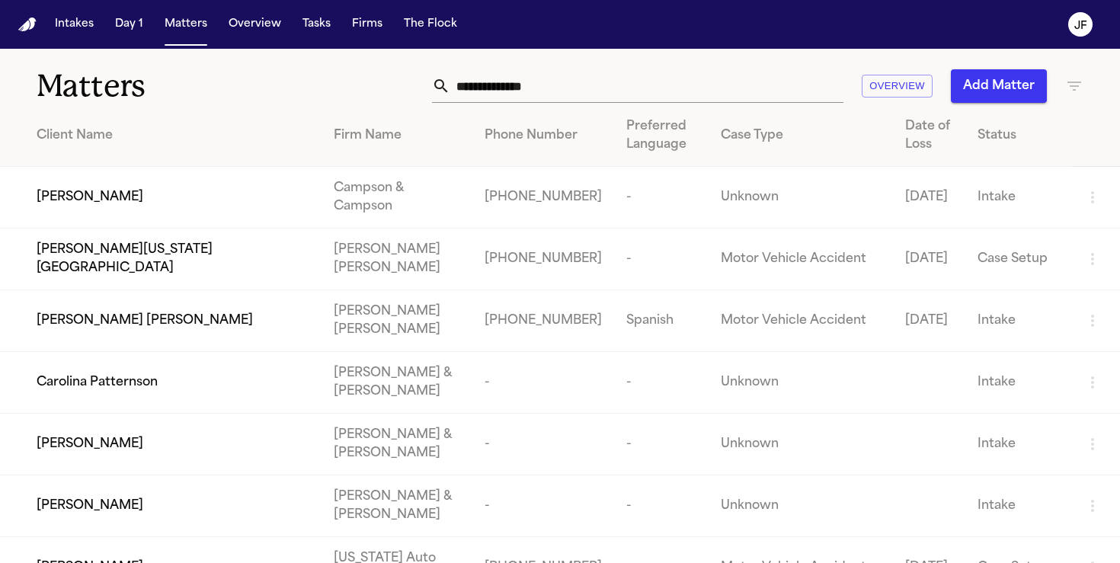
click at [554, 102] on input "text" at bounding box center [646, 86] width 393 height 34
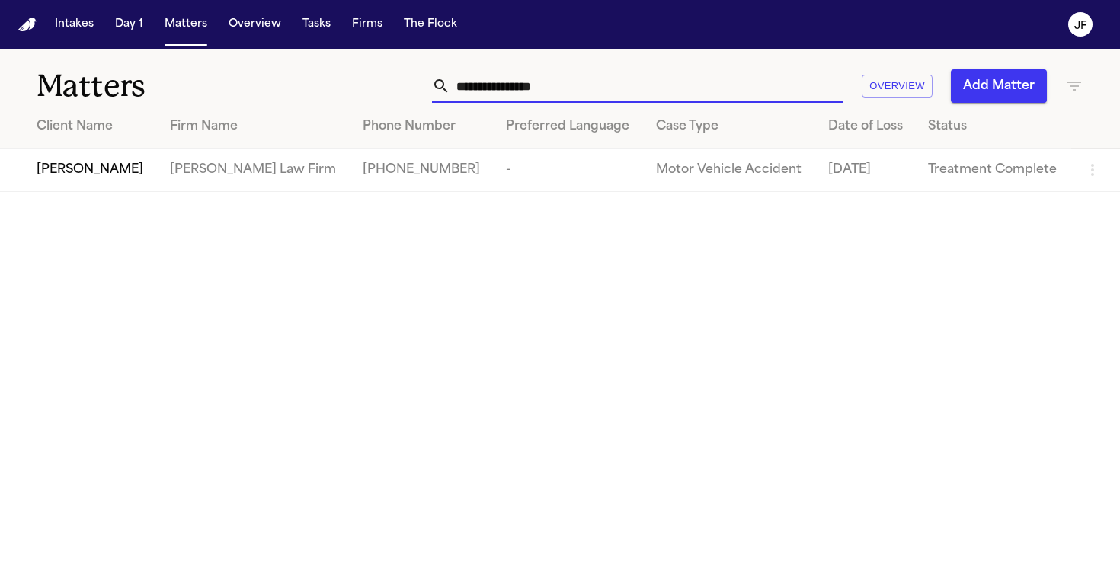
type input "**********"
click at [138, 173] on span "[PERSON_NAME]" at bounding box center [90, 170] width 107 height 18
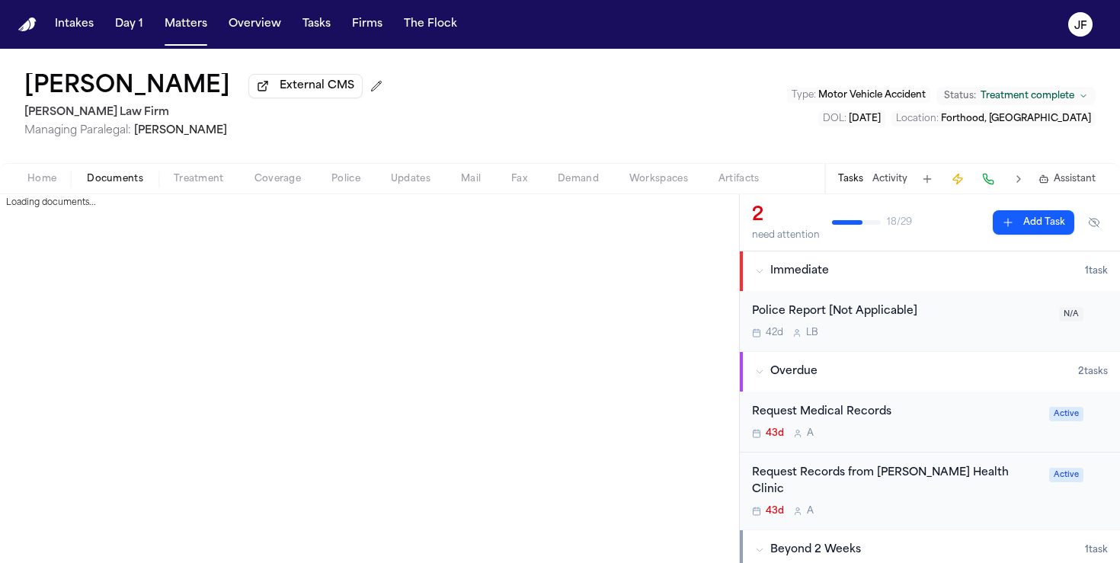
click at [123, 180] on span "Documents" at bounding box center [115, 179] width 56 height 12
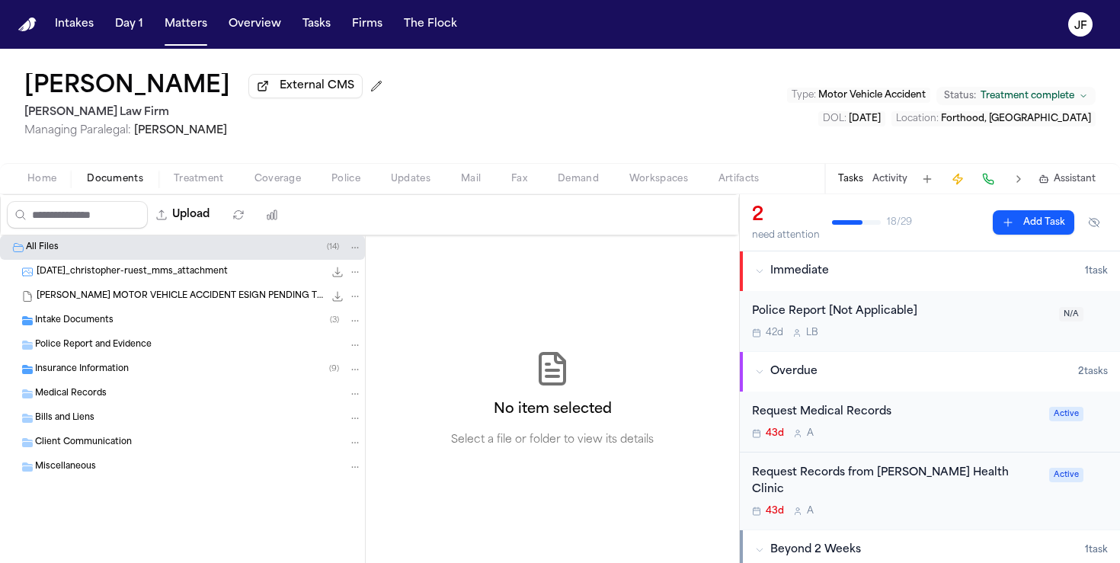
click at [140, 342] on span "Police Report and Evidence" at bounding box center [93, 345] width 117 height 13
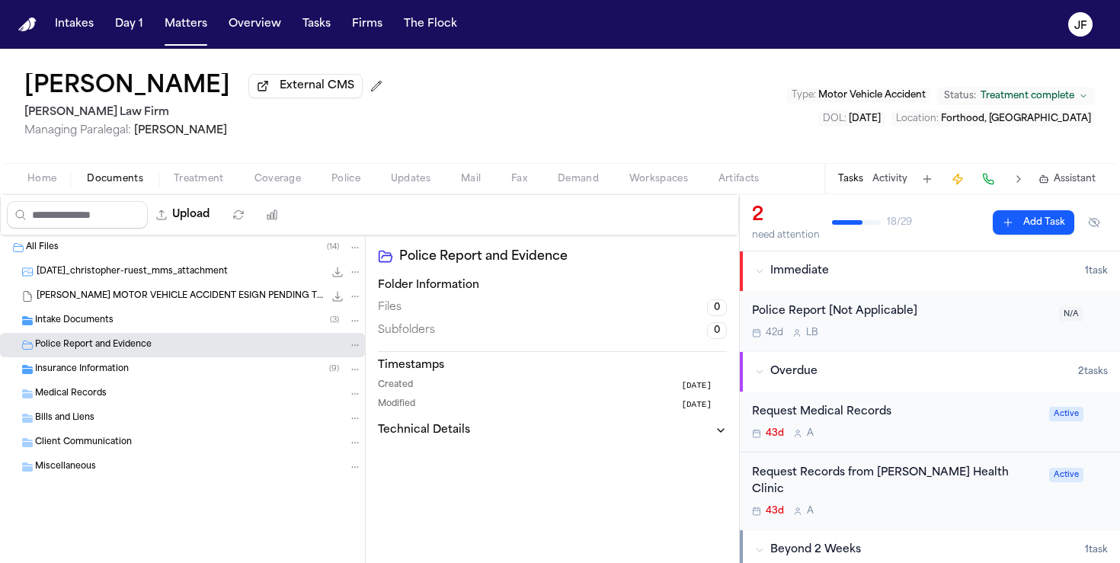
click at [157, 316] on div "Intake Documents ( 3 )" at bounding box center [182, 321] width 365 height 24
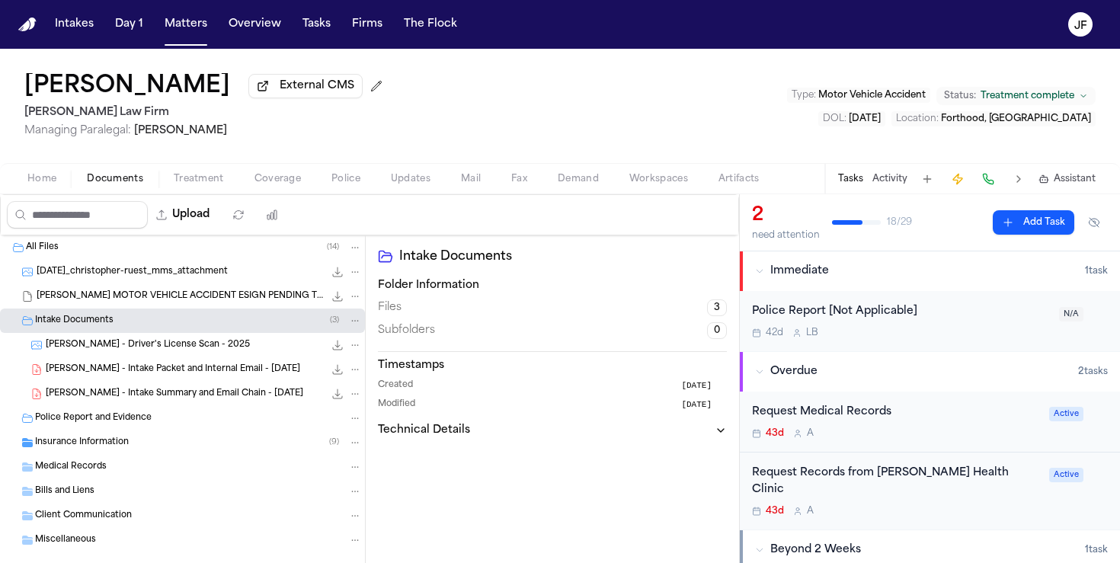
click at [146, 463] on div "Medical Records" at bounding box center [198, 467] width 327 height 14
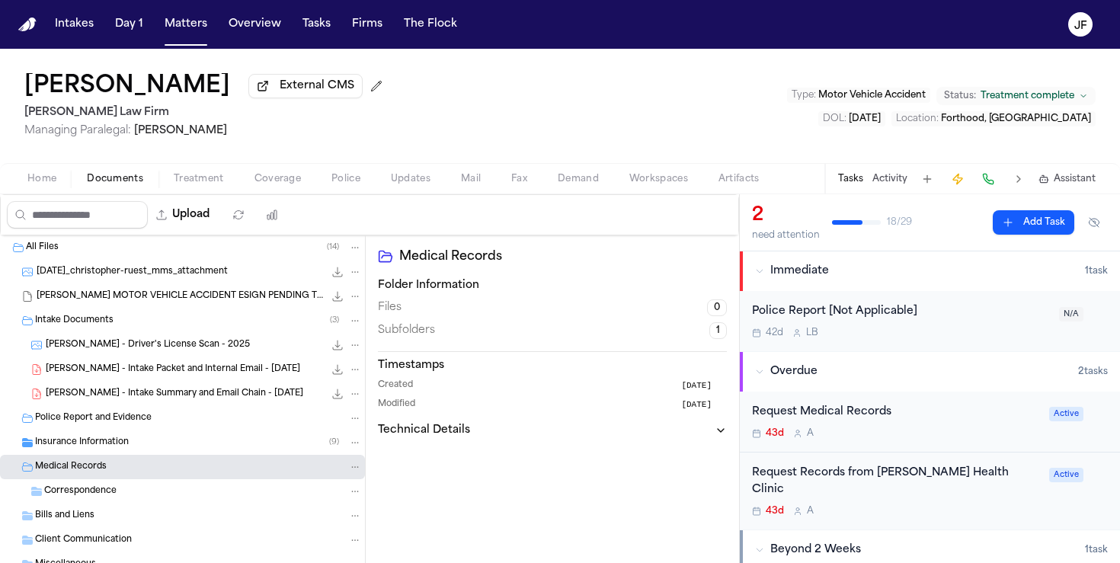
click at [152, 453] on div "Insurance Information ( 9 )" at bounding box center [182, 442] width 365 height 24
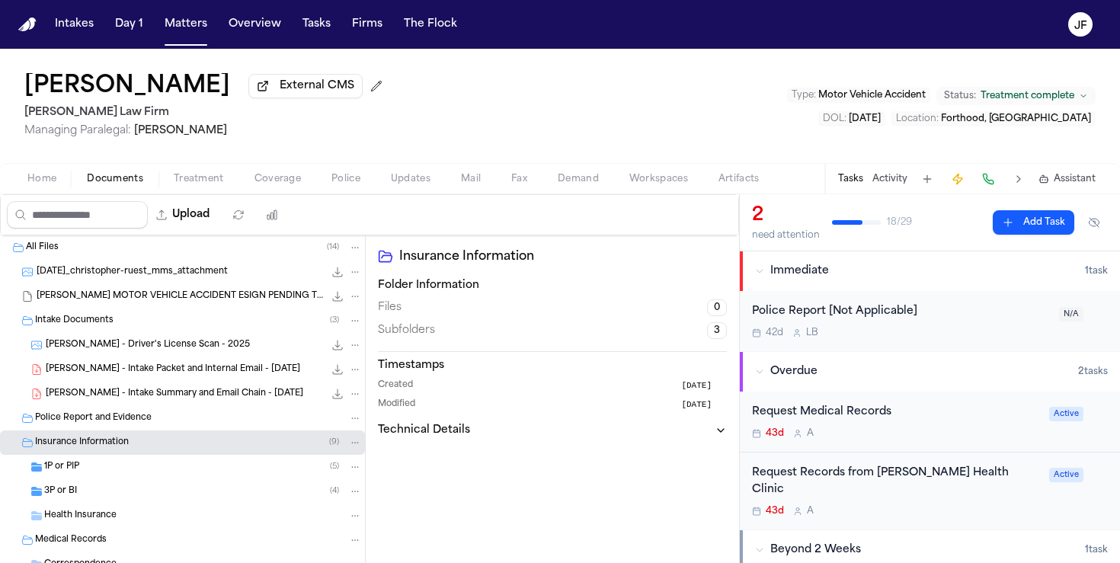
scroll to position [56, 0]
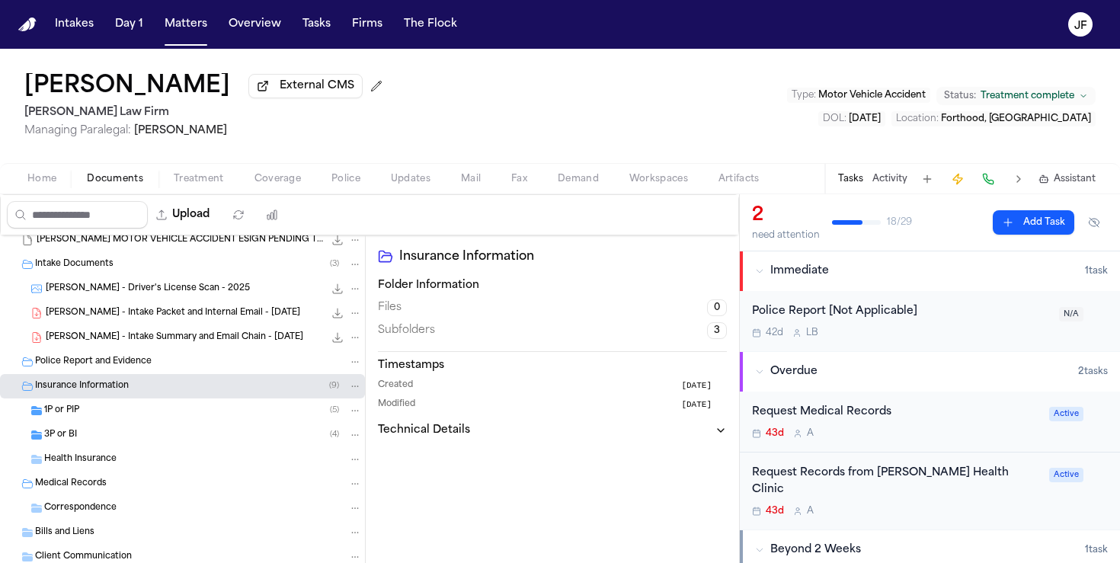
click at [166, 438] on div "3P or BI ( 4 )" at bounding box center [203, 435] width 318 height 14
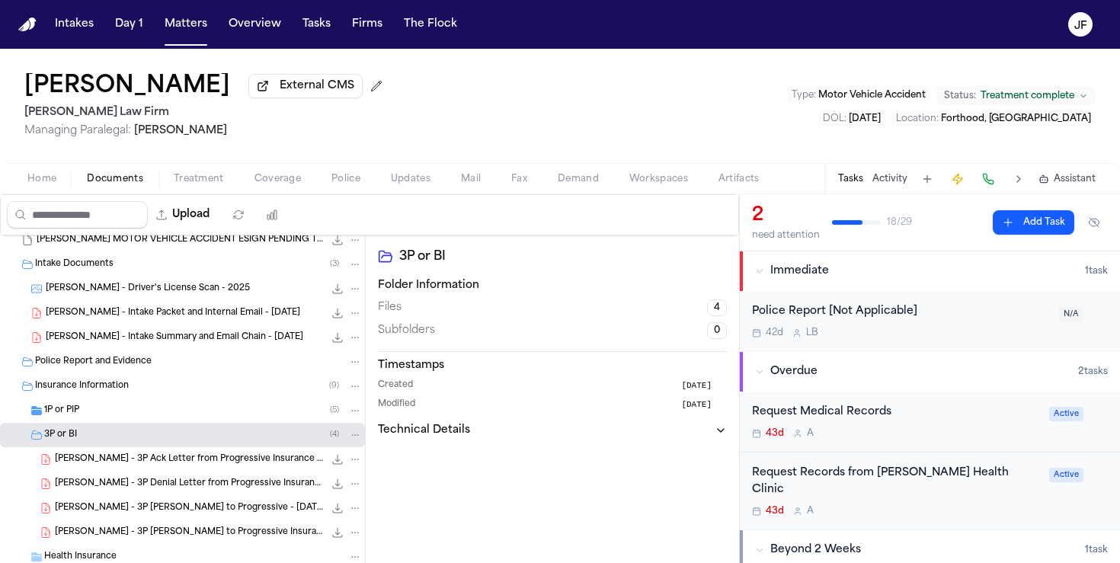
click at [178, 415] on div "1P or PIP ( 5 )" at bounding box center [203, 411] width 318 height 14
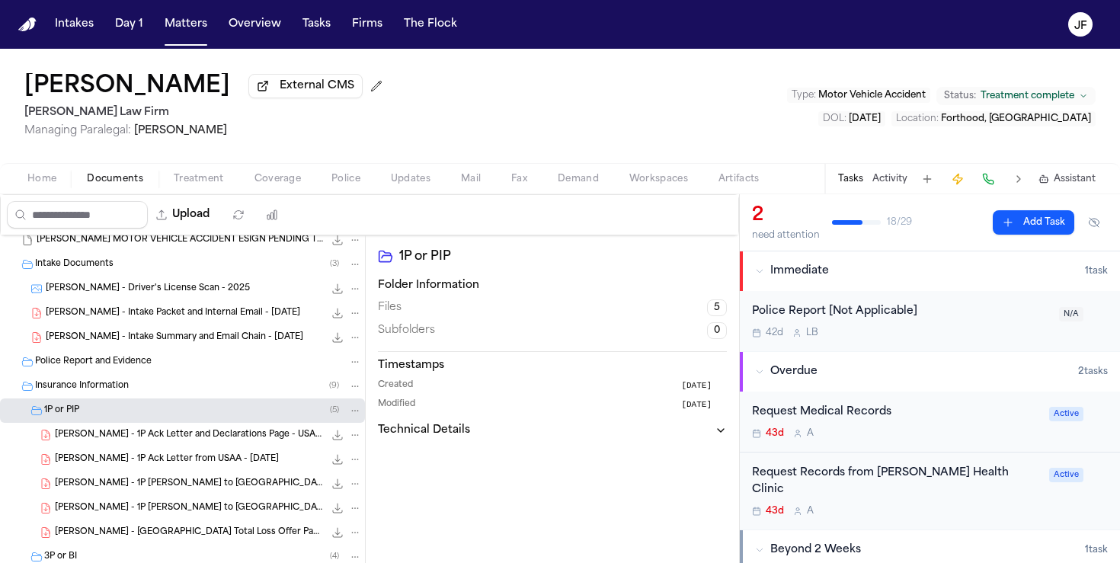
click at [182, 432] on span "[PERSON_NAME] - 1P Ack Letter and Declarations Page - USAA General Indemnity Co…" at bounding box center [189, 435] width 269 height 13
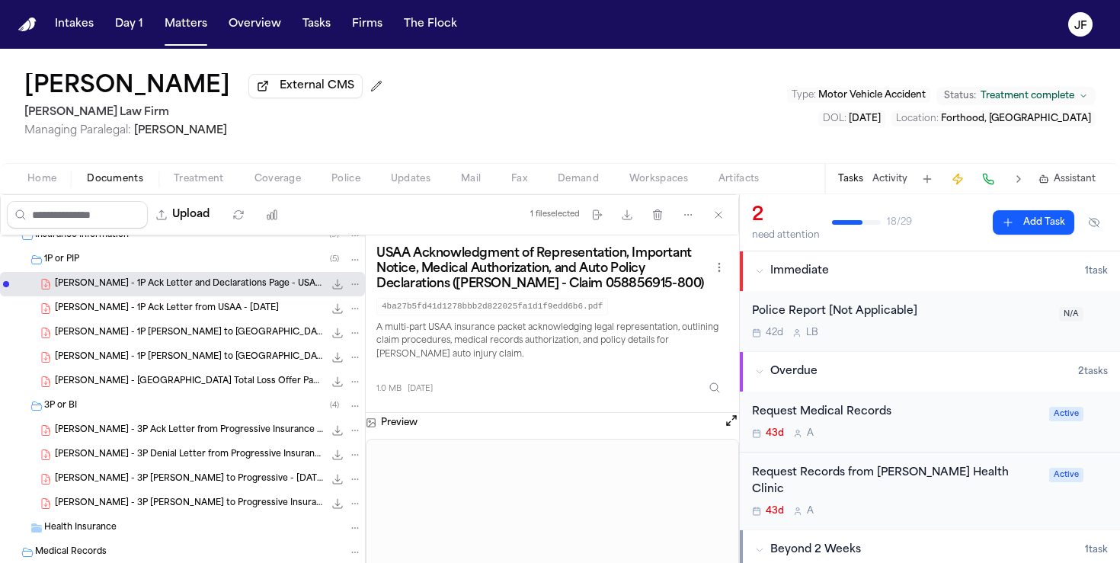
scroll to position [208, 0]
click at [195, 412] on div "3P or BI ( 4 )" at bounding box center [203, 405] width 318 height 14
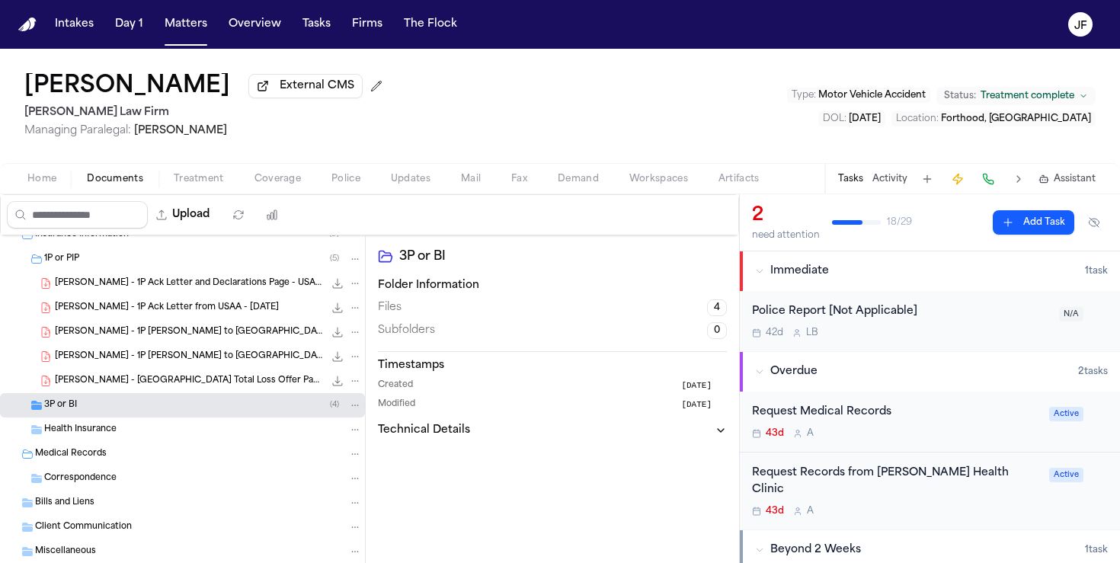
click at [225, 389] on div "[PERSON_NAME] - [GEOGRAPHIC_DATA] Total Loss Offer Packet - [DATE] 552.9 KB • P…" at bounding box center [208, 380] width 307 height 15
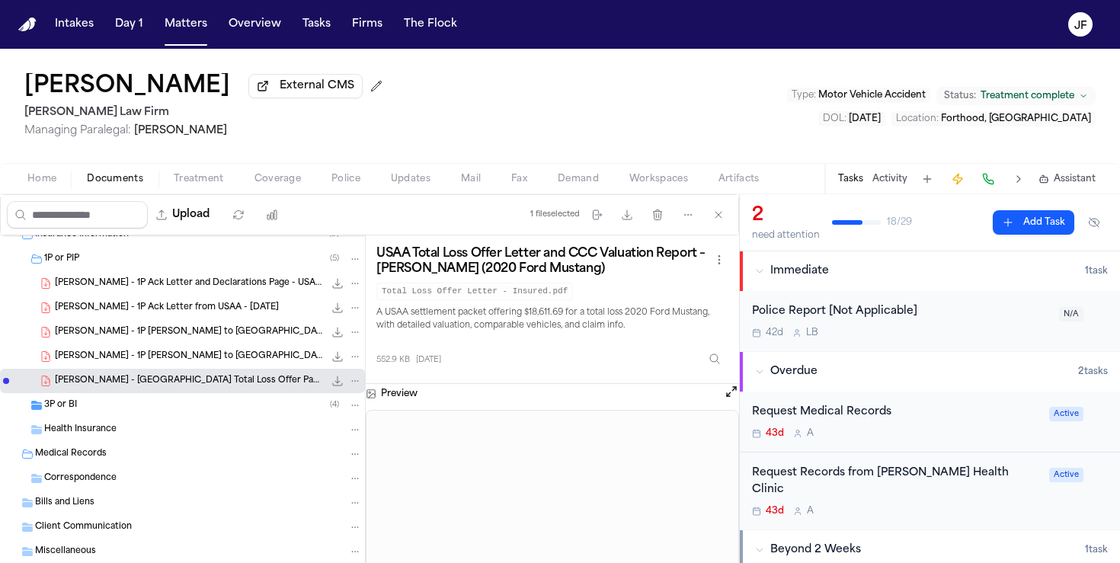
click at [241, 263] on div "1P or PIP ( 5 )" at bounding box center [203, 259] width 318 height 14
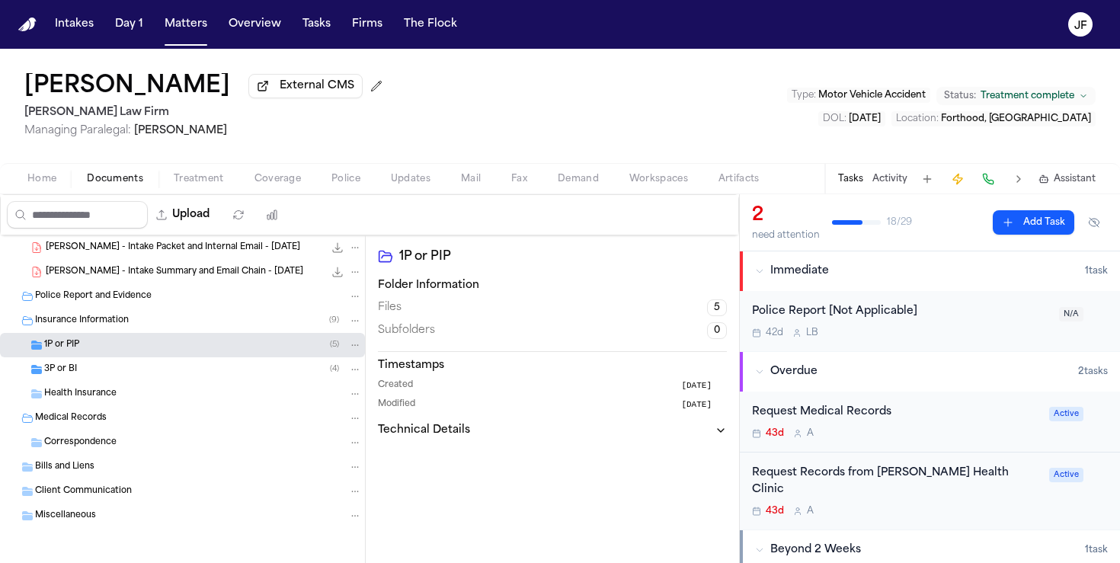
scroll to position [125, 0]
